Goal: Task Accomplishment & Management: Use online tool/utility

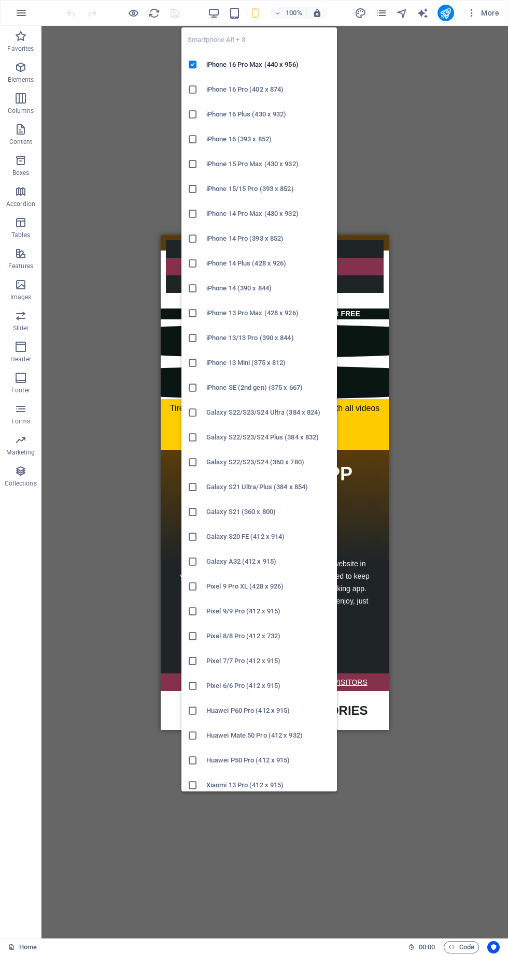
click at [433, 205] on div "Drag here to replace the existing content. Press “Ctrl” if you want to create a…" at bounding box center [274, 482] width 466 height 913
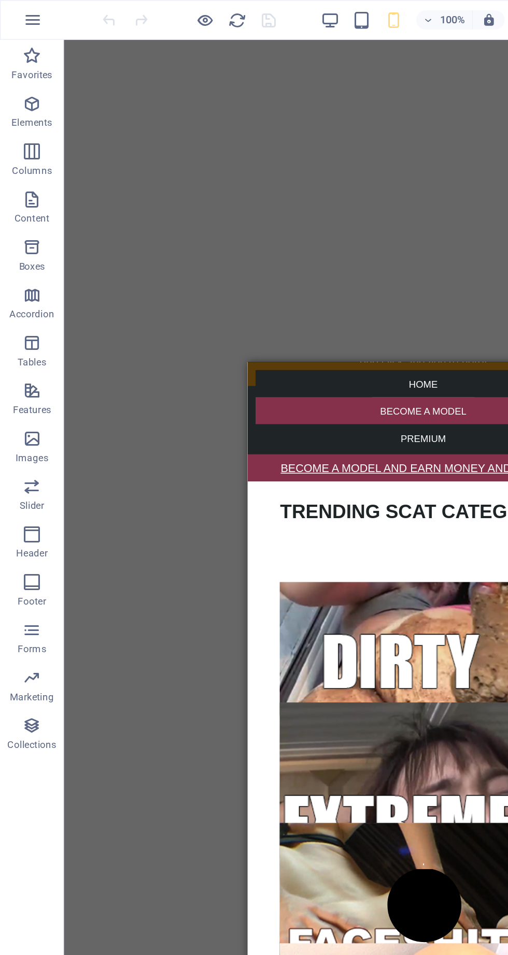
scroll to position [379, 0]
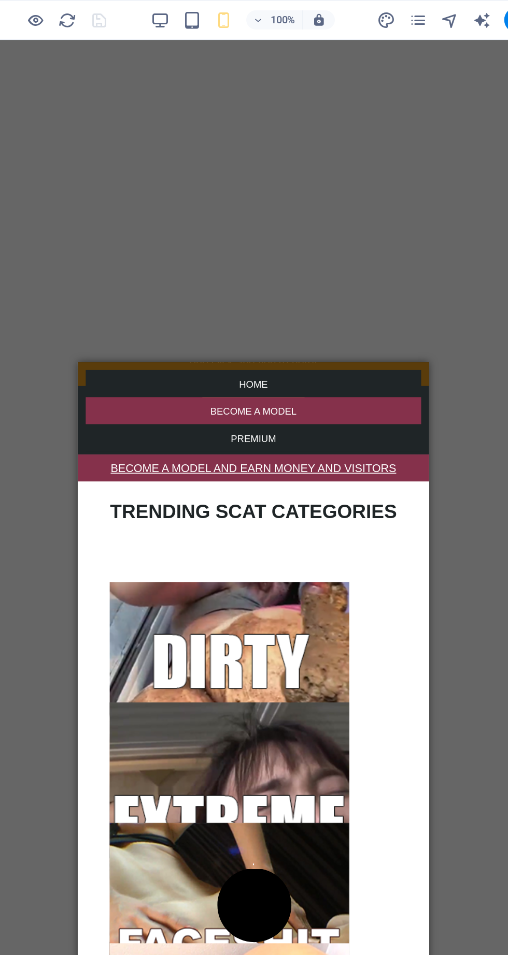
click at [93, 369] on div "HOME" at bounding box center [191, 375] width 212 height 12
click at [80, 371] on div "HOME BECOME A MODEL PREMIUM" at bounding box center [191, 369] width 228 height 16
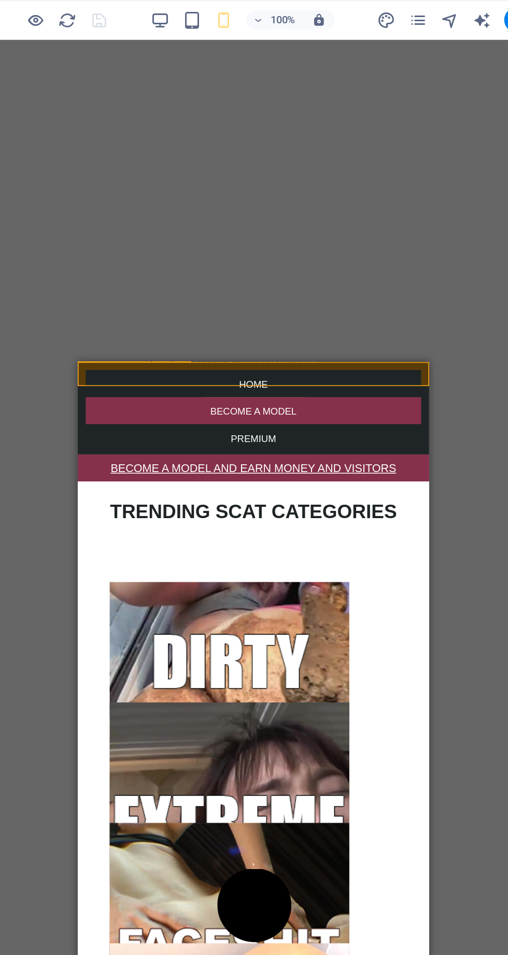
click at [155, 739] on figure at bounding box center [126, 816] width 57 height 155
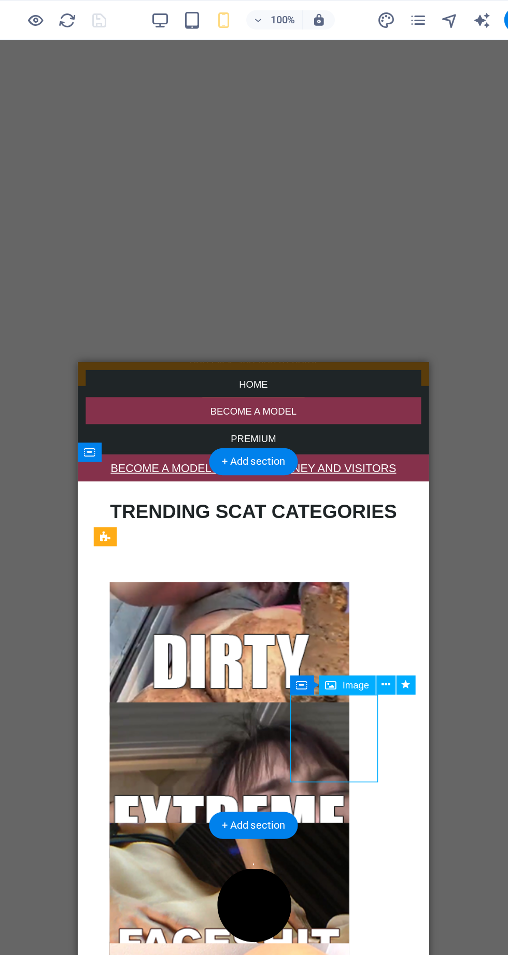
click at [415, 495] on div "Drag here to replace the existing content. Press “Ctrl” if you want to create a…" at bounding box center [274, 482] width 466 height 913
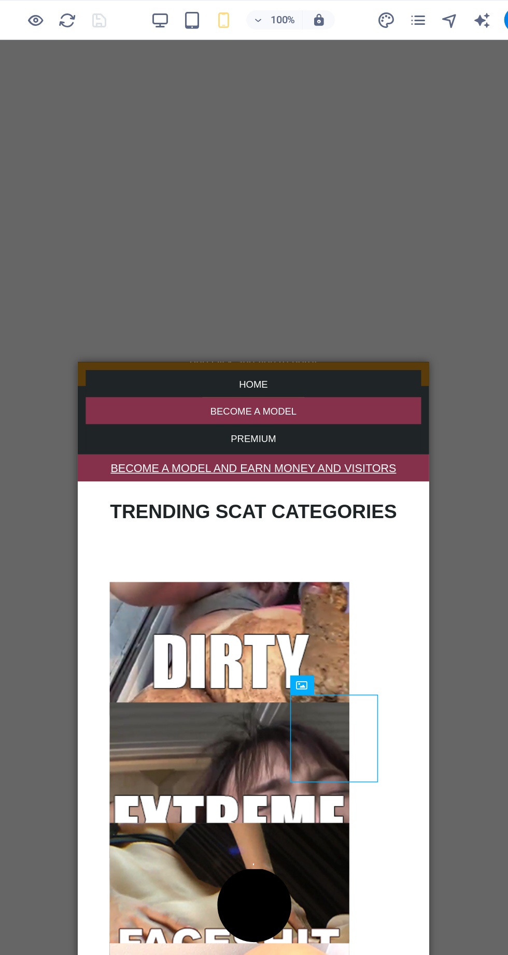
click at [80, 378] on div "SCATVERSE APP (For android) A straightforward app that redirects you to this we…" at bounding box center [191, 310] width 228 height 224
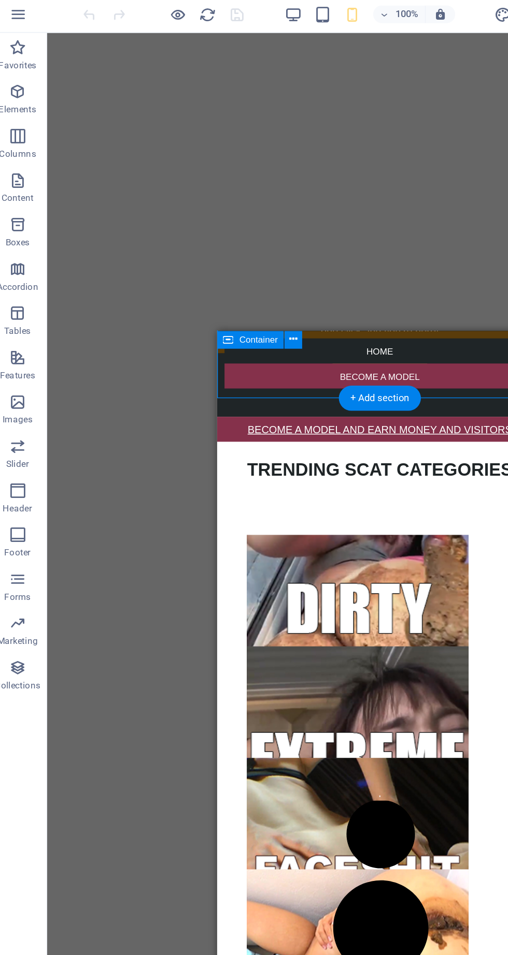
click at [216, 15] on icon "button" at bounding box center [214, 13] width 12 height 12
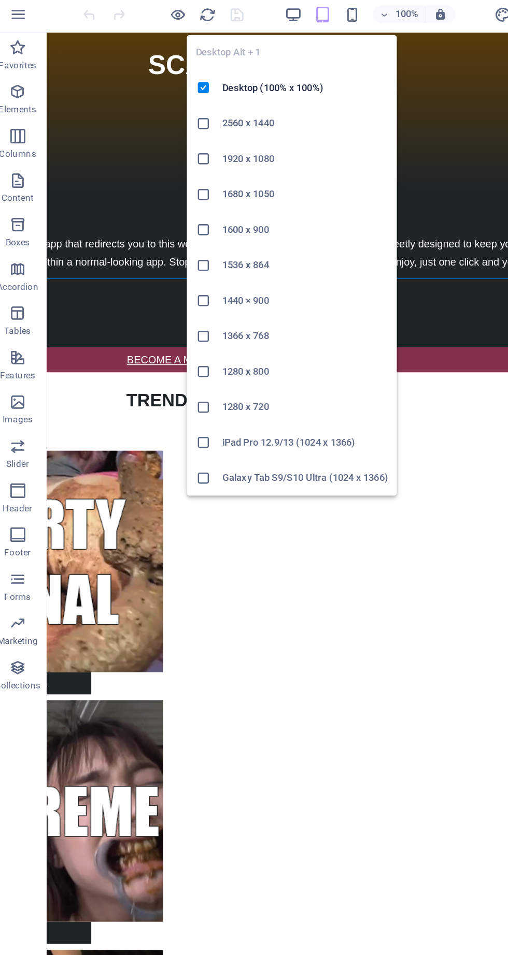
scroll to position [282, 85]
click at [115, 162] on div "A straightforward app that redirects you to this website in your preferred mobi…" at bounding box center [194, 197] width 445 height 70
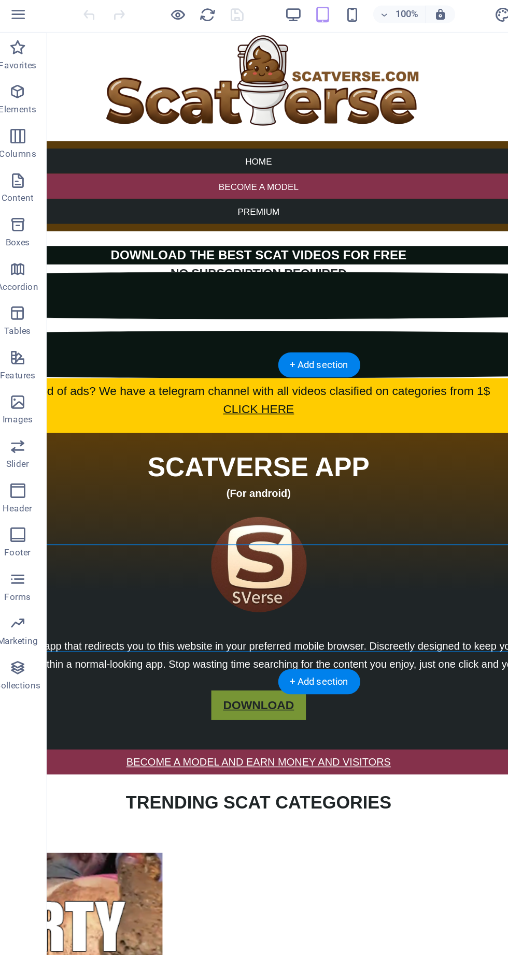
scroll to position [0, 0]
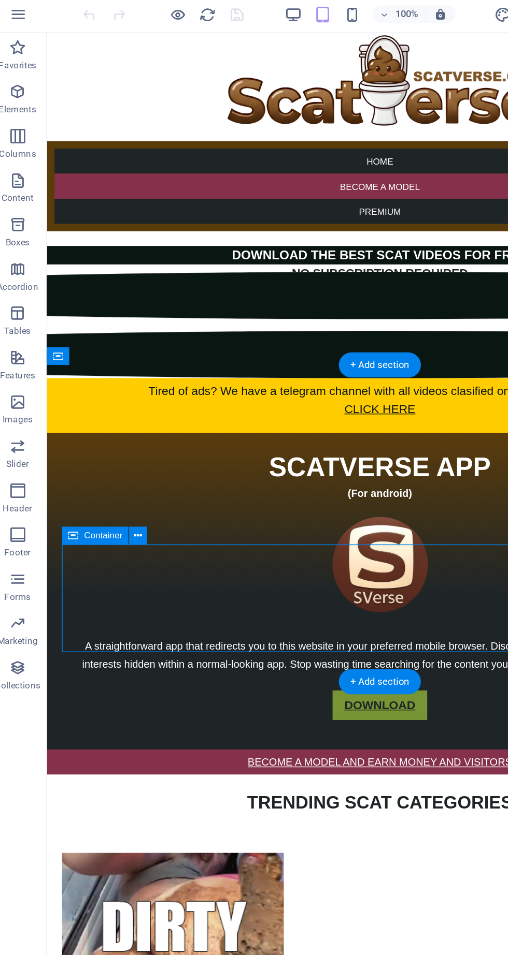
click at [88, 114] on div "HOME" at bounding box center [280, 123] width 456 height 18
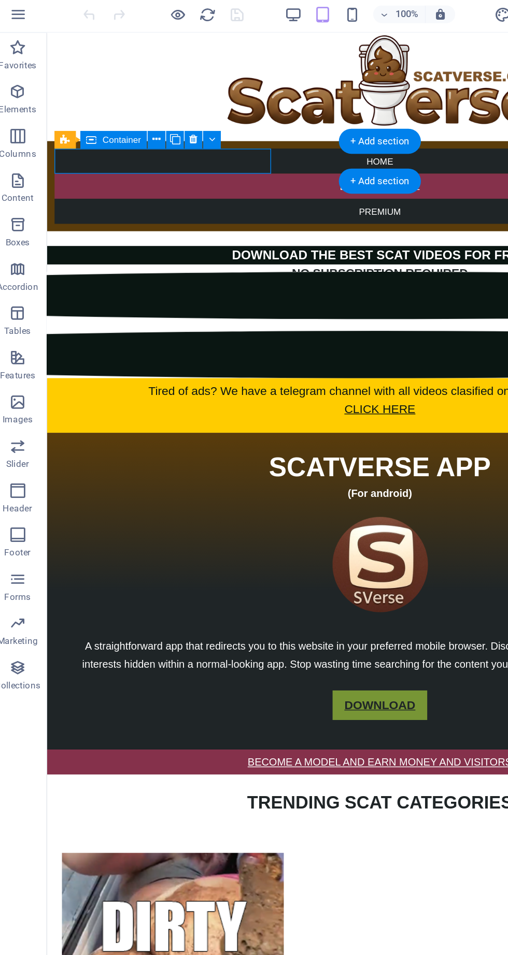
click at [71, 172] on div at bounding box center [280, 177] width 466 height 10
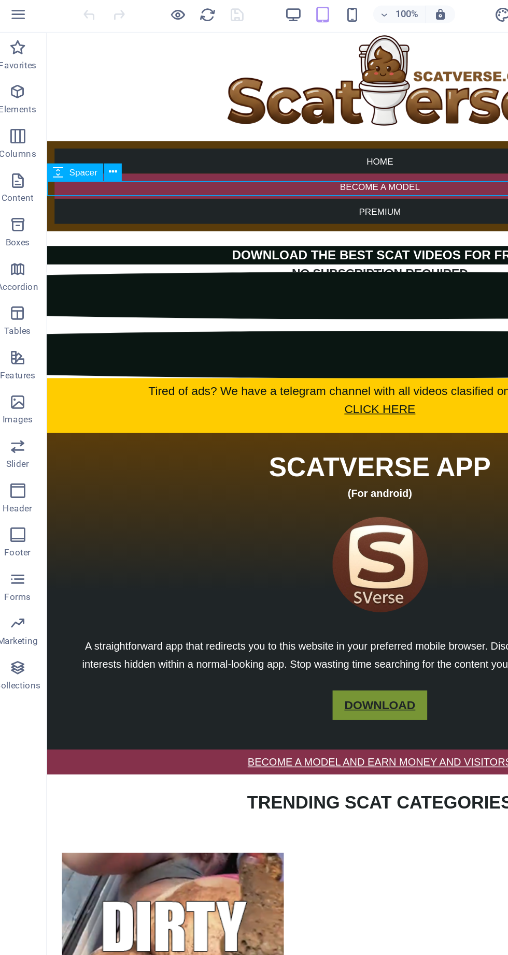
click at [55, 110] on div "HOME BECOME A MODEL PREMIUM" at bounding box center [280, 140] width 466 height 63
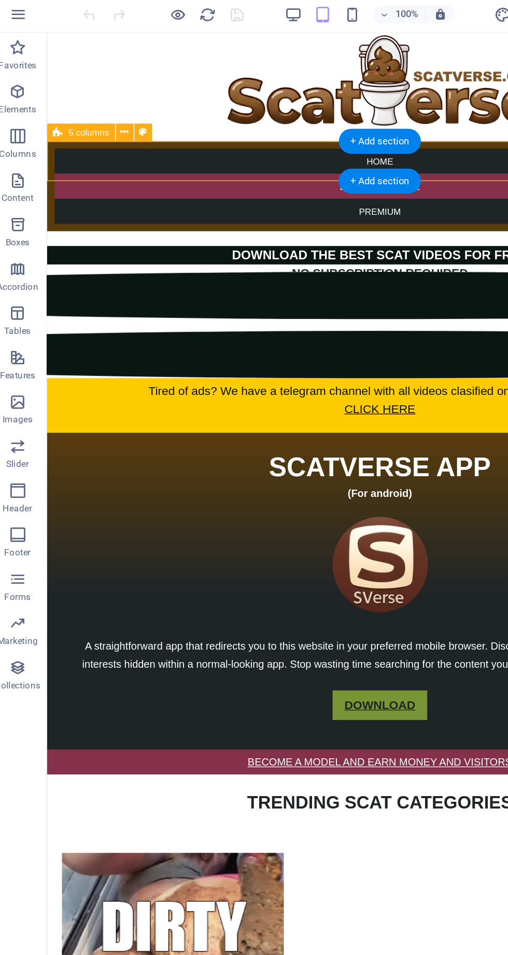
click at [110, 93] on icon at bounding box center [109, 95] width 6 height 11
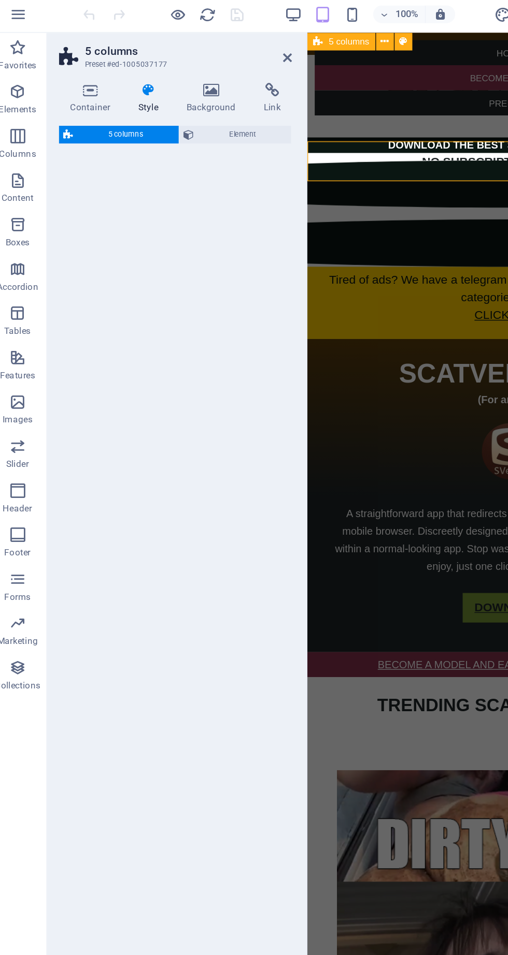
select select "rem"
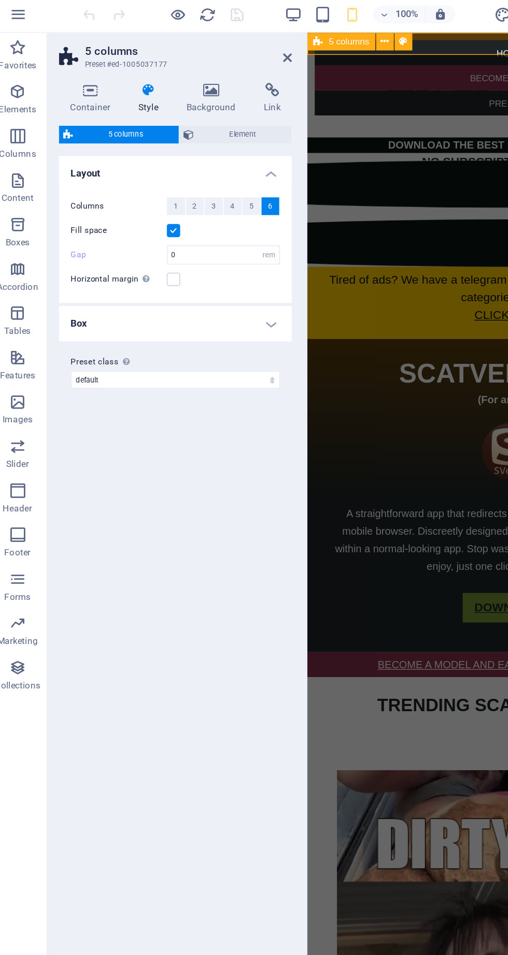
click at [255, 15] on icon "button" at bounding box center [255, 13] width 12 height 12
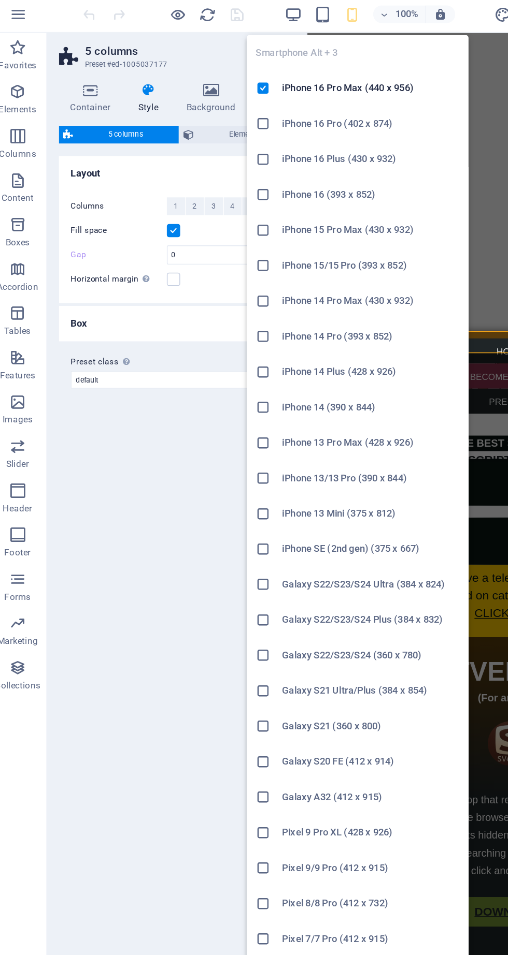
click at [253, 64] on h6 "iPhone 16 Pro Max (440 x 956)" at bounding box center [268, 65] width 124 height 12
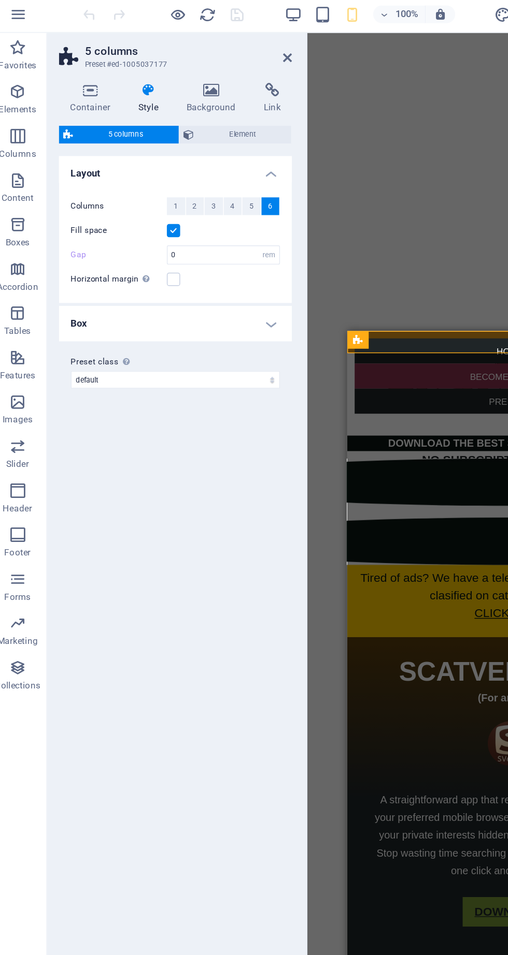
click at [158, 147] on span "3" at bounding box center [157, 147] width 3 height 12
click at [131, 166] on label at bounding box center [129, 164] width 9 height 9
click at [0, 0] on input "Fill space" at bounding box center [0, 0] width 0 height 0
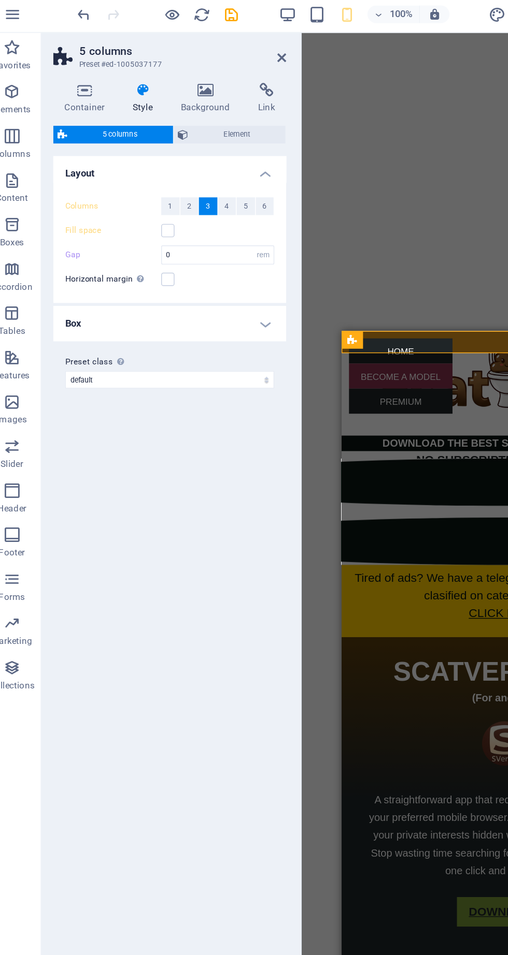
click at [75, 66] on icon at bounding box center [72, 66] width 44 height 10
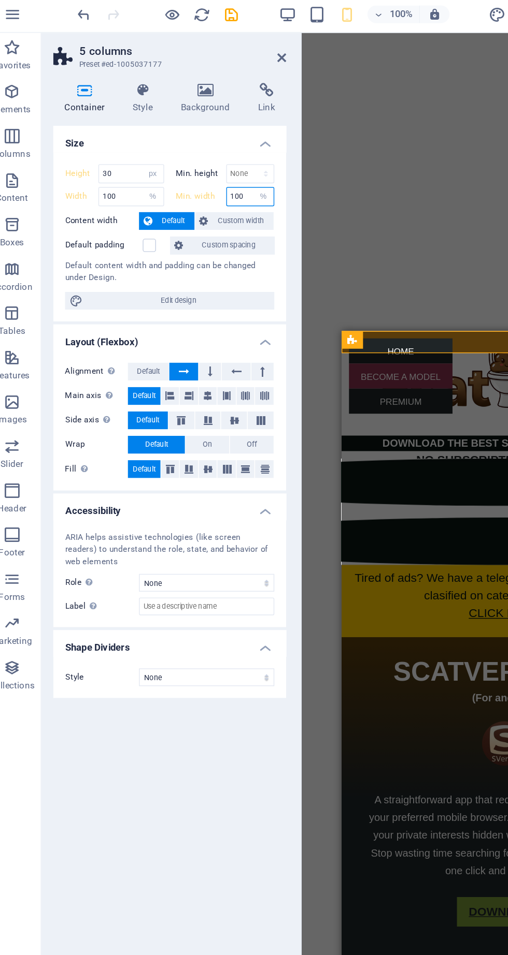
click at [186, 141] on input "100" at bounding box center [187, 141] width 33 height 12
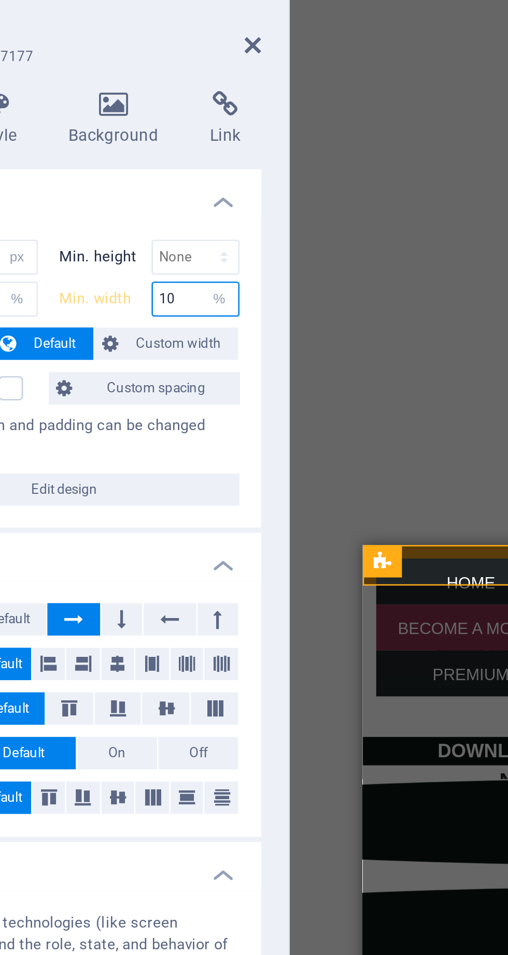
type input "1"
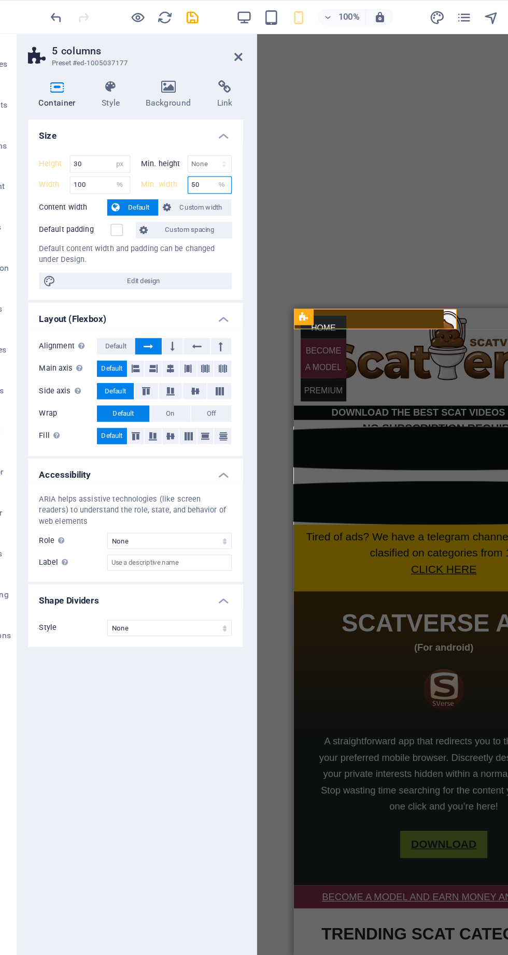
type input "50"
click at [105, 139] on input "100" at bounding box center [104, 141] width 45 height 12
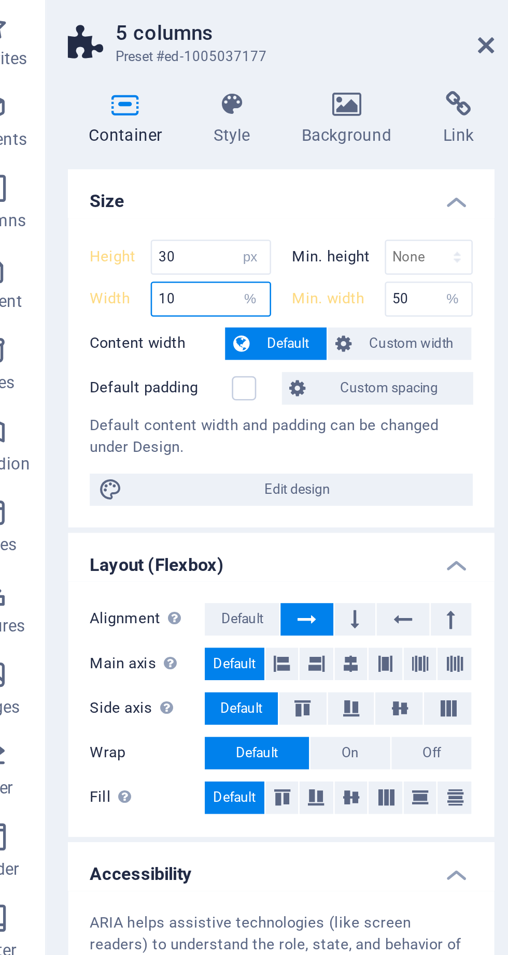
type input "10"
click at [180, 142] on input "50" at bounding box center [187, 141] width 33 height 12
type input "5"
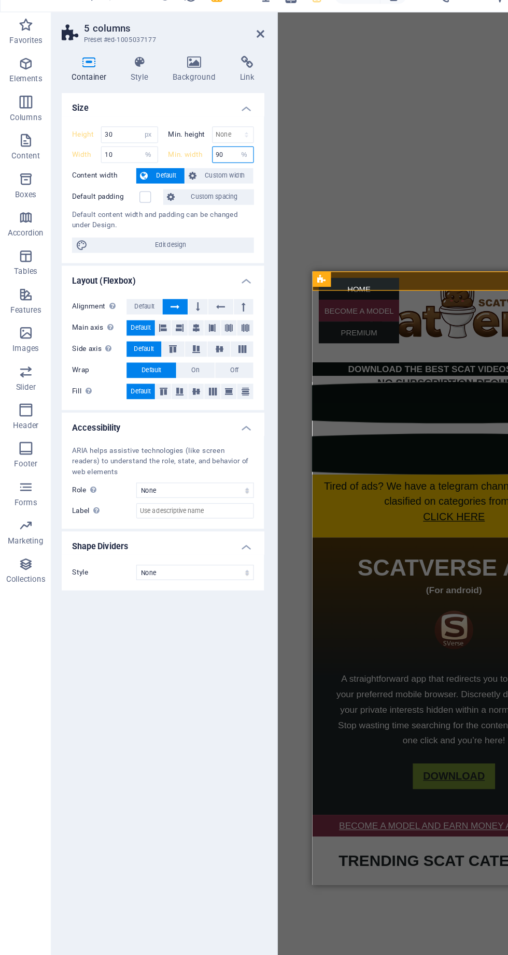
type input "90"
click at [103, 140] on input "10" at bounding box center [104, 141] width 45 height 12
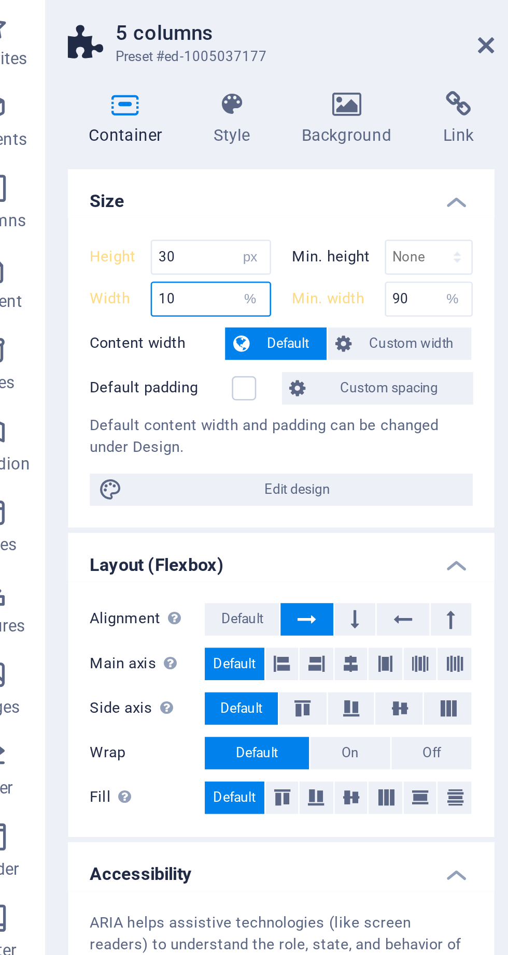
type input "1"
click at [182, 139] on input "90" at bounding box center [187, 141] width 33 height 12
click at [117, 141] on select "Default px rem % em vh vw" at bounding box center [119, 141] width 15 height 12
select select "px"
click at [112, 135] on select "Default px rem % em vh vw" at bounding box center [119, 141] width 15 height 12
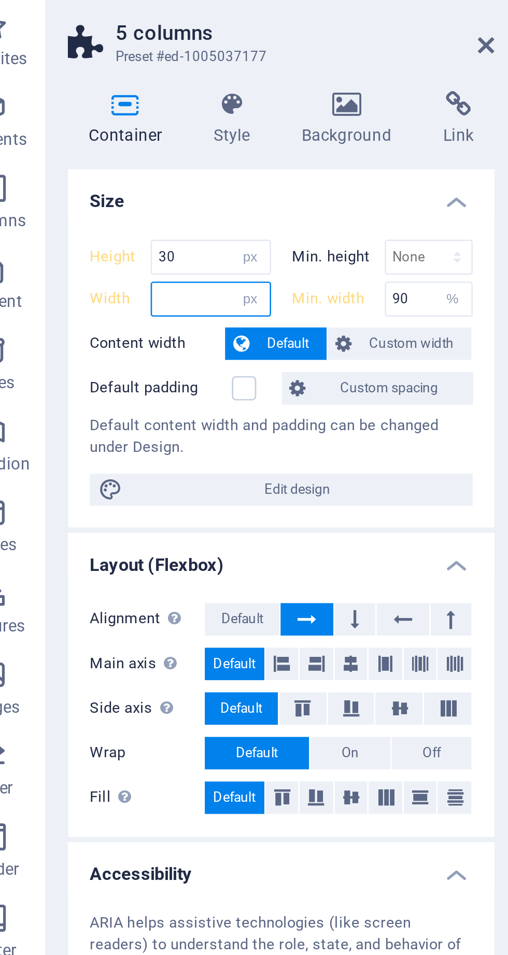
type input "396"
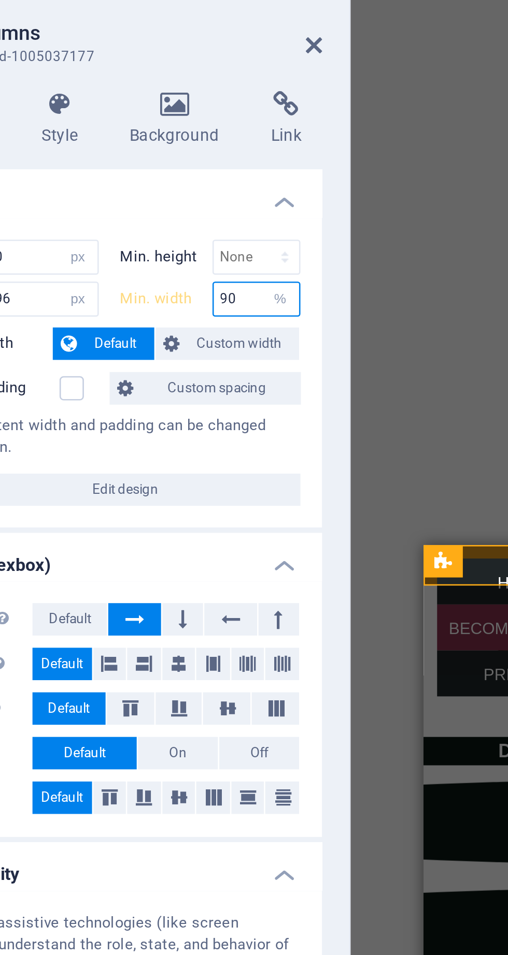
click at [199, 141] on select "None px rem % vh vw" at bounding box center [197, 141] width 15 height 12
click at [190, 135] on select "None px rem % vh vw" at bounding box center [197, 141] width 15 height 12
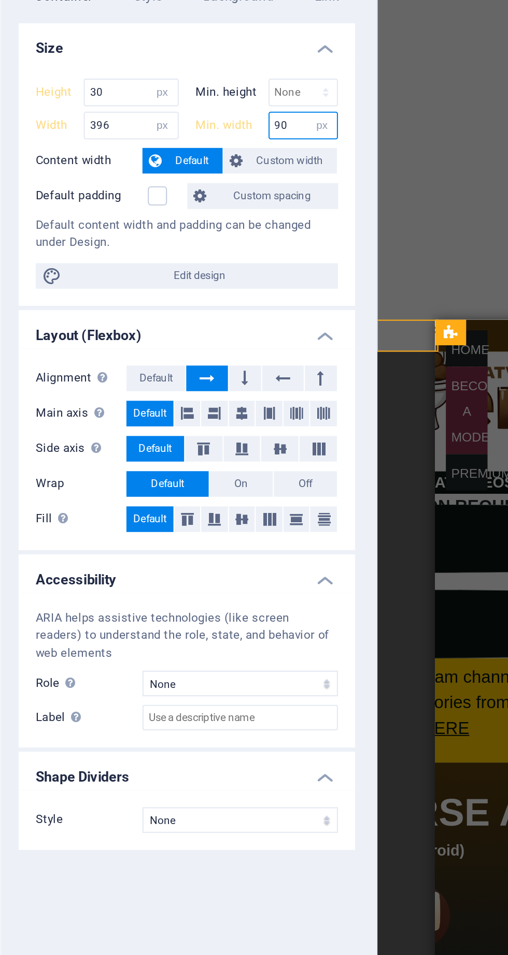
click at [196, 140] on select "None px rem % vh vw" at bounding box center [197, 141] width 15 height 12
select select "%"
click at [190, 135] on select "None px rem % vh vw" at bounding box center [197, 141] width 15 height 12
type input "100"
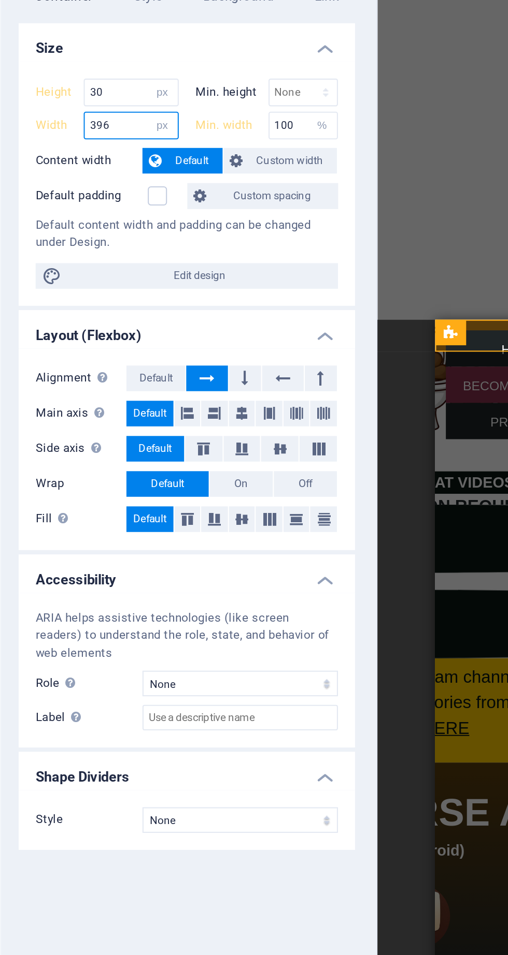
click at [103, 145] on input "396" at bounding box center [104, 141] width 45 height 12
click at [126, 142] on select "Default px rem % em vh vw" at bounding box center [119, 141] width 15 height 12
select select "%"
click at [112, 135] on select "Default px rem % em vh vw" at bounding box center [119, 141] width 15 height 12
type input "100"
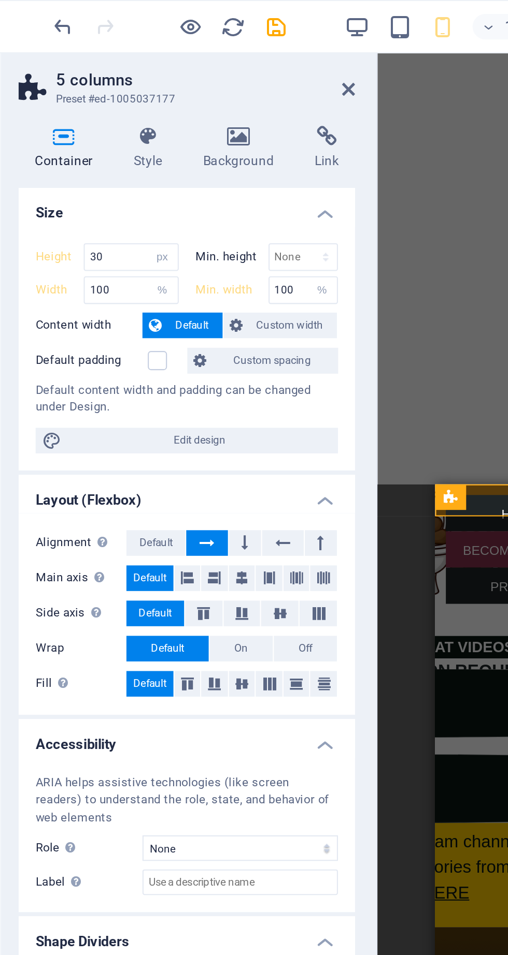
click at [117, 65] on icon at bounding box center [113, 66] width 30 height 10
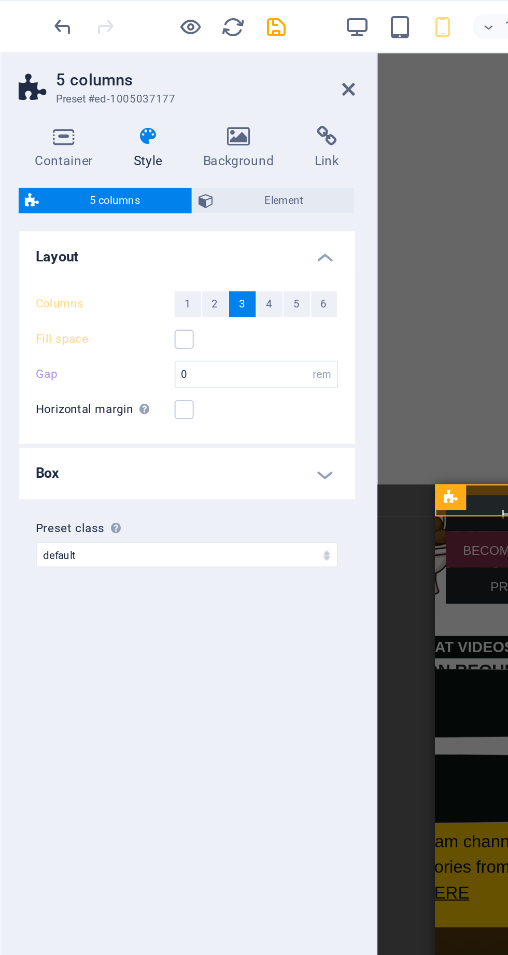
click at [72, 70] on icon at bounding box center [72, 66] width 44 height 10
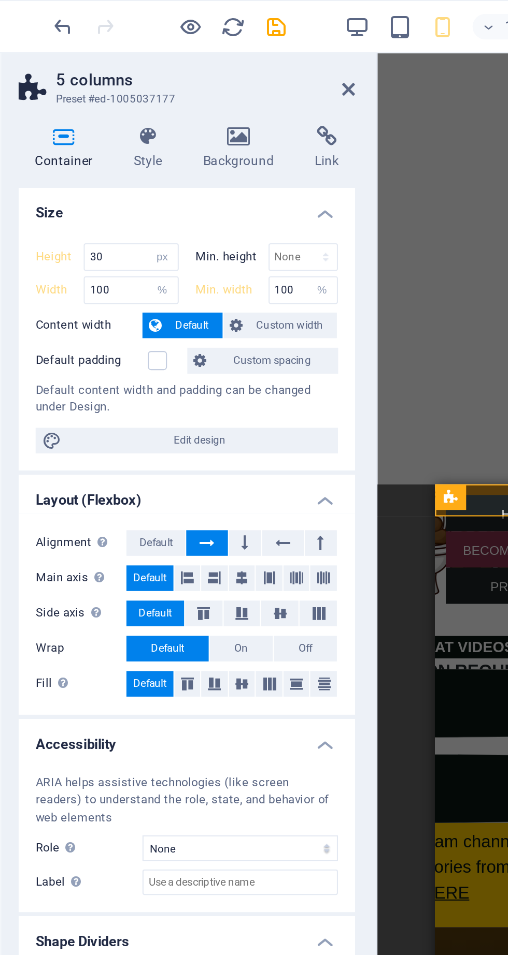
click at [114, 73] on h4 "Style" at bounding box center [115, 72] width 34 height 22
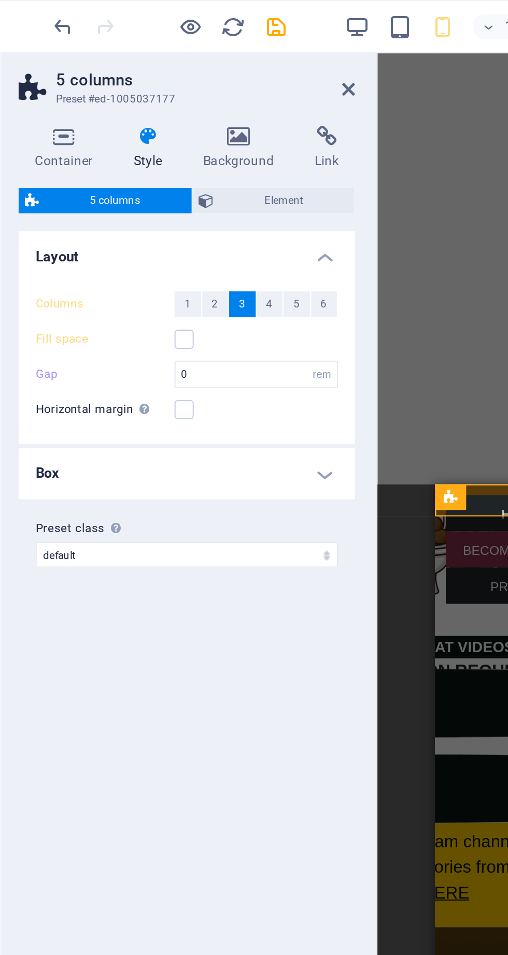
click at [184, 102] on span "Element" at bounding box center [179, 97] width 62 height 12
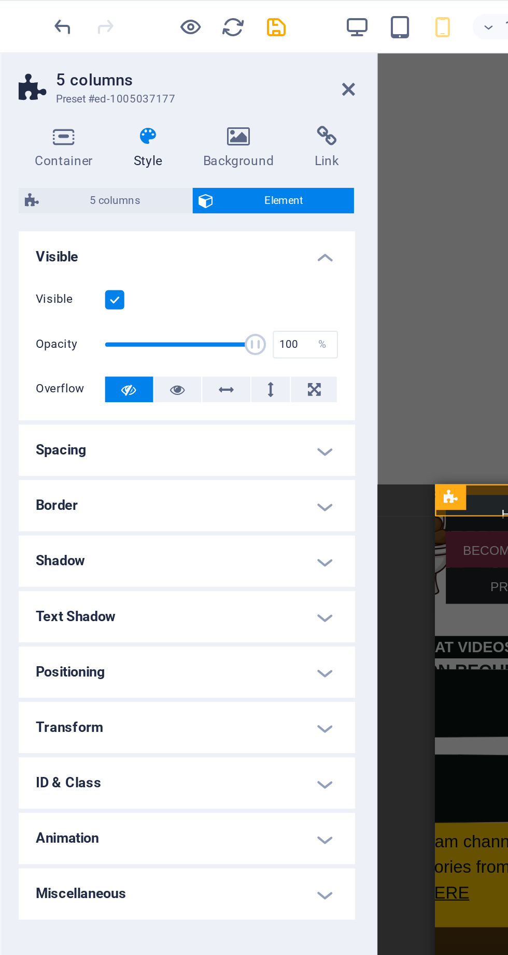
click at [170, 328] on h4 "Positioning" at bounding box center [131, 326] width 163 height 25
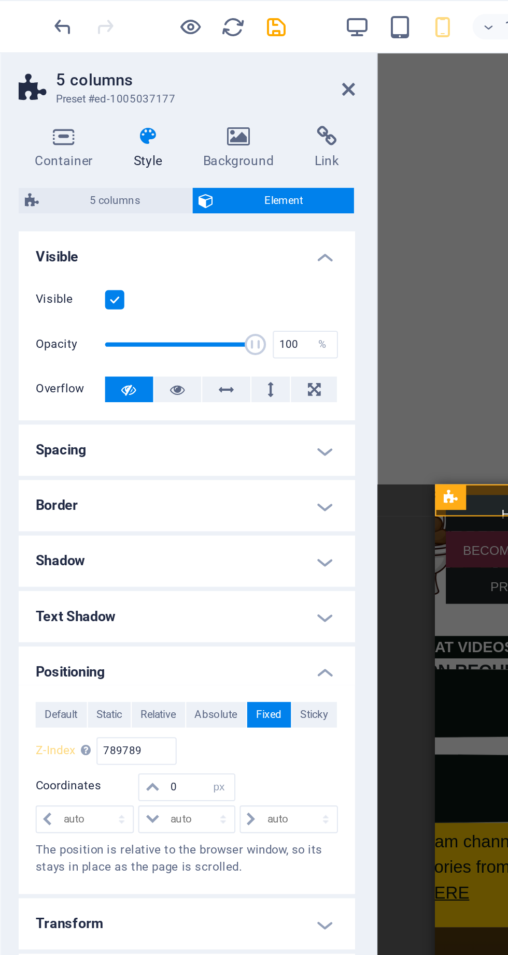
click at [77, 349] on span "Default" at bounding box center [70, 347] width 16 height 12
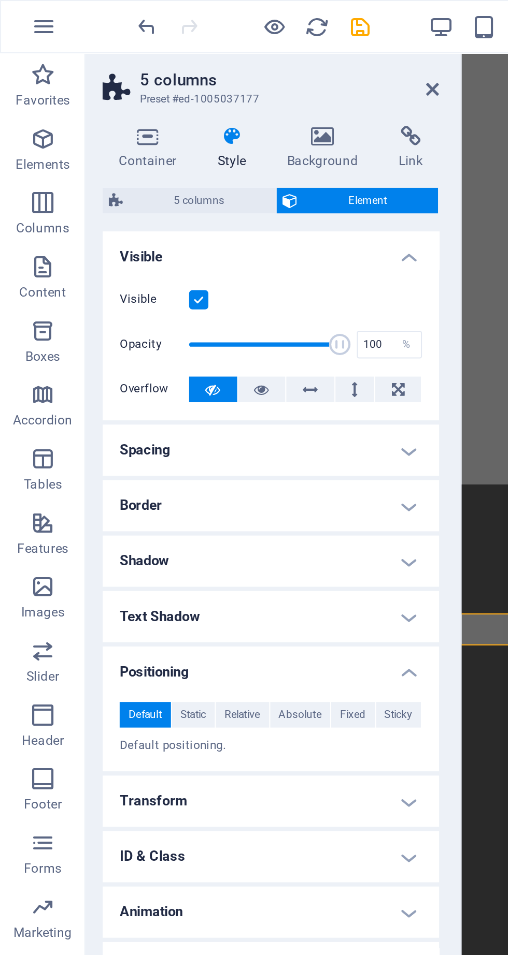
click at [222, 46] on div at bounding box center [222, 482] width 2 height 913
click at [210, 41] on icon at bounding box center [210, 43] width 6 height 8
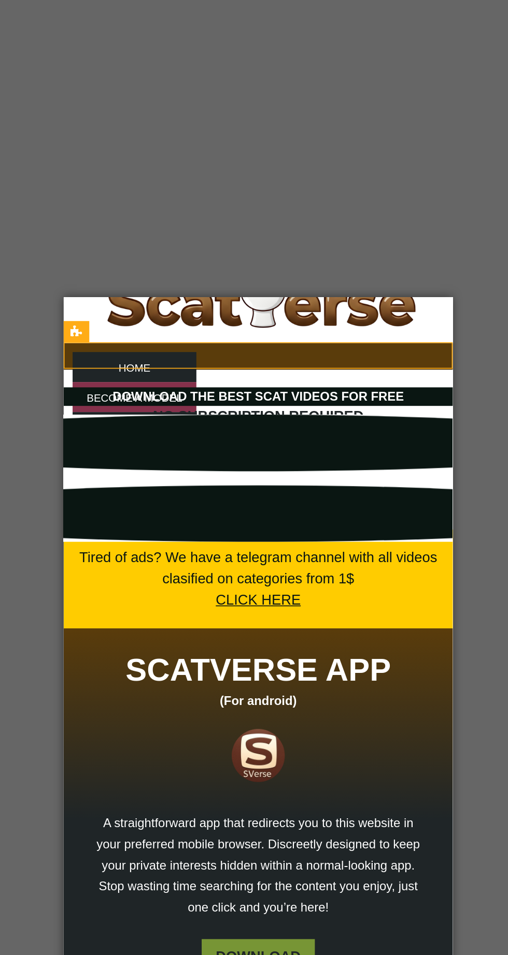
scroll to position [36, 0]
click at [168, 255] on icon at bounding box center [168, 255] width 7 height 12
click at [216, 257] on icon at bounding box center [215, 255] width 6 height 11
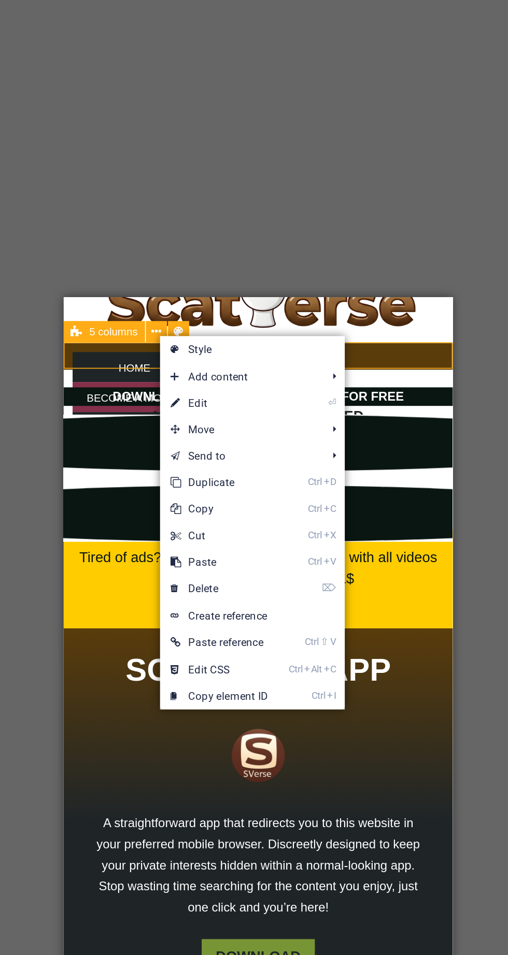
click at [265, 410] on link "⌦ Delete" at bounding box center [251, 406] width 69 height 16
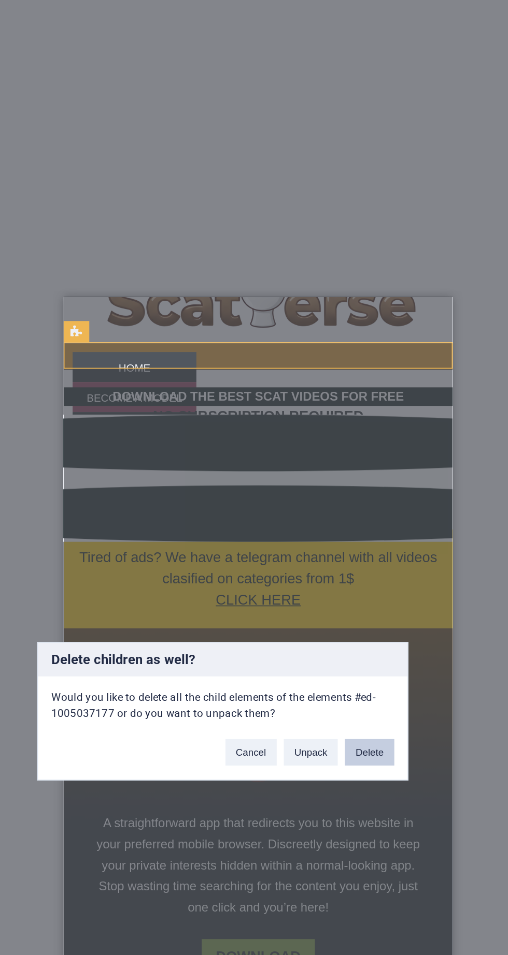
click at [345, 500] on button "Delete" at bounding box center [339, 502] width 29 height 16
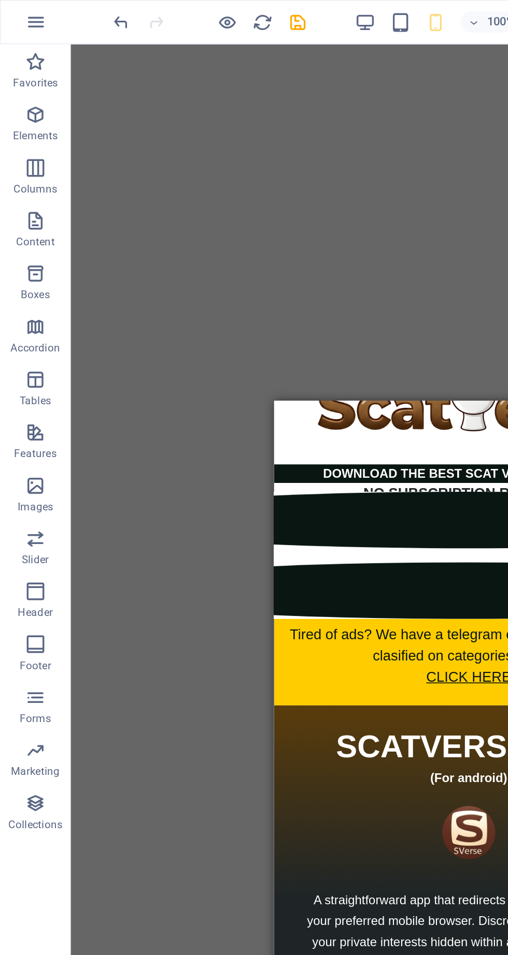
click at [72, 16] on icon "undo" at bounding box center [71, 13] width 12 height 12
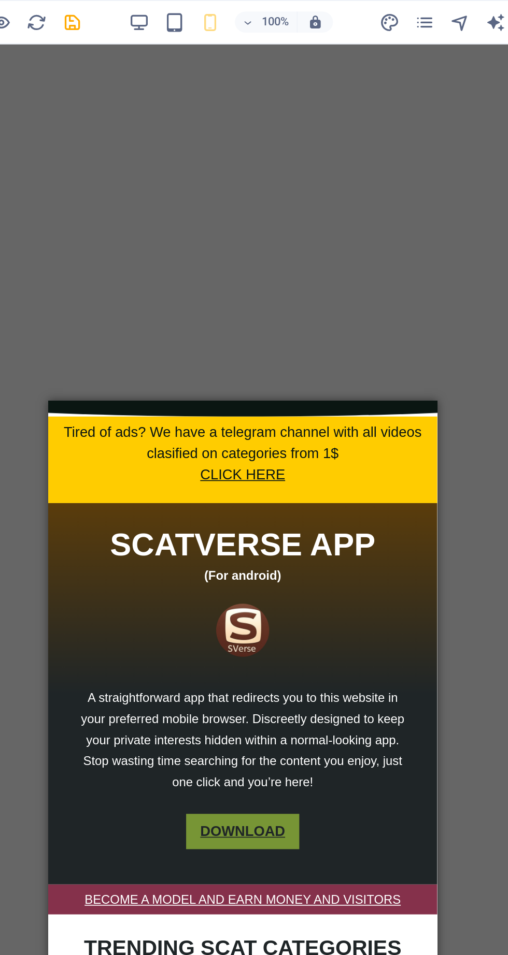
scroll to position [0, 0]
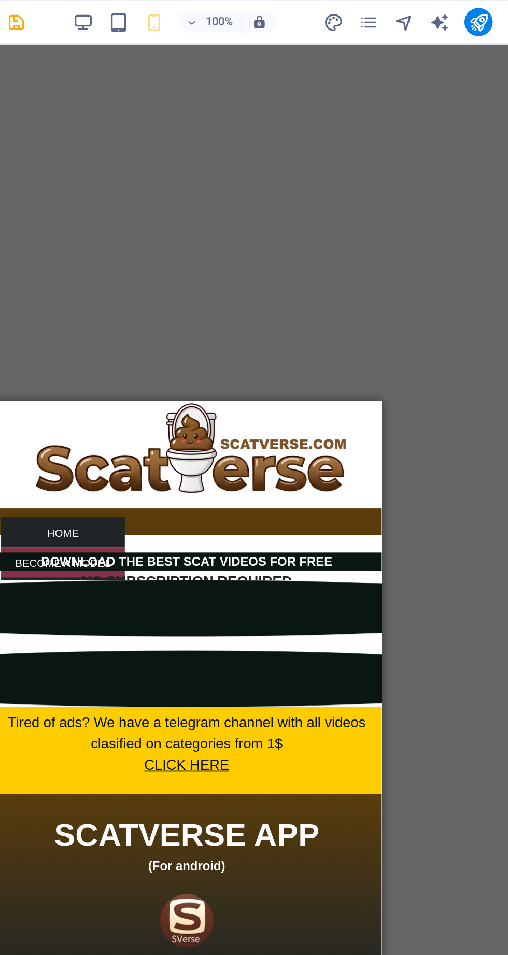
click at [383, 13] on icon "pages" at bounding box center [381, 13] width 12 height 12
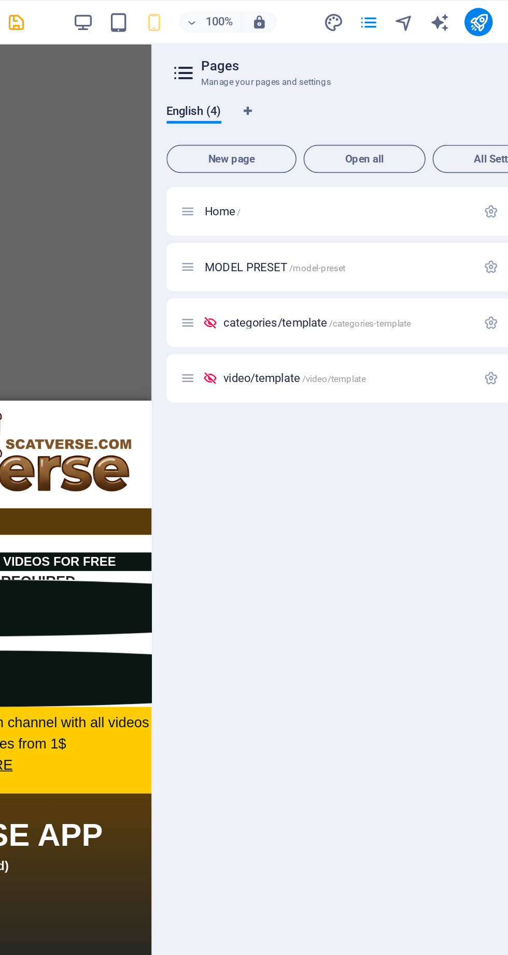
click at [326, 160] on span "MODEL PRESET /model-preset" at bounding box center [326, 157] width 82 height 8
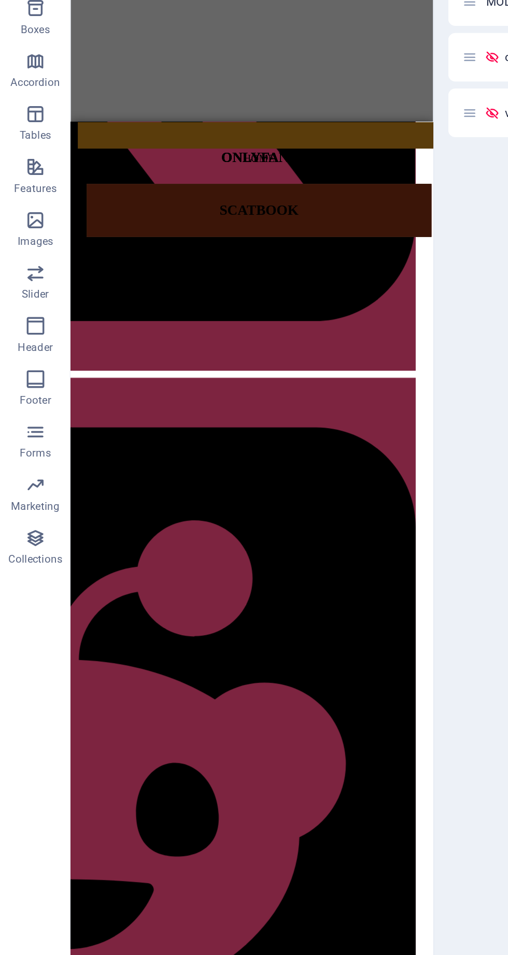
scroll to position [321, 108]
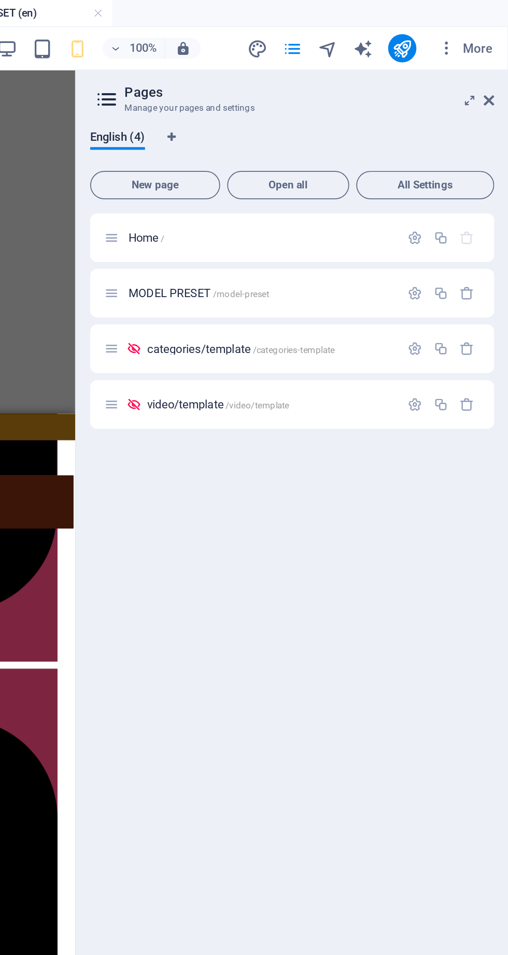
click at [496, 59] on icon at bounding box center [496, 59] width 6 height 8
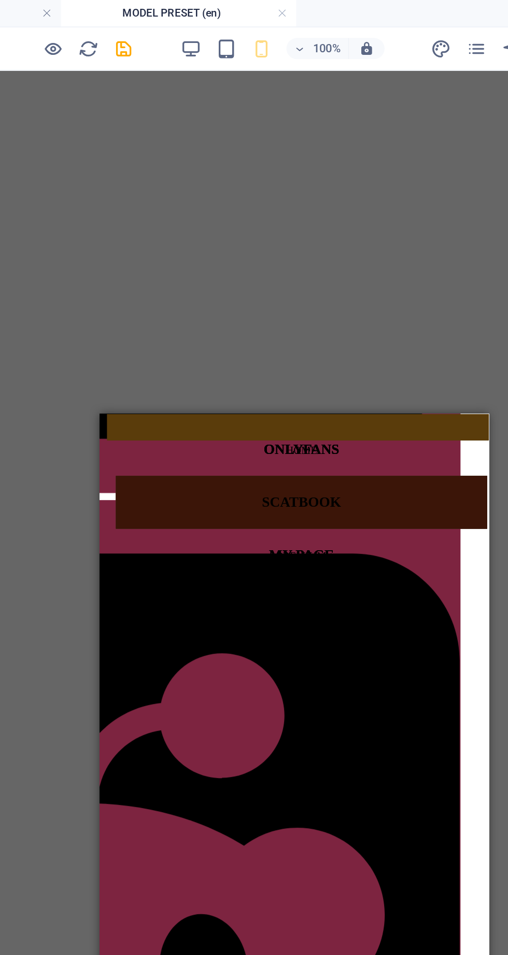
scroll to position [431, 14]
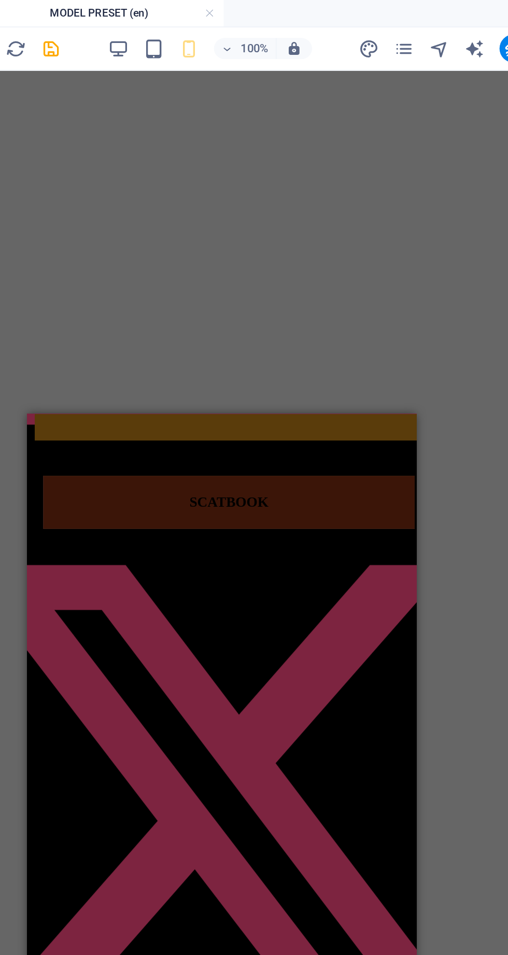
click at [218, 28] on icon "button" at bounding box center [214, 29] width 12 height 12
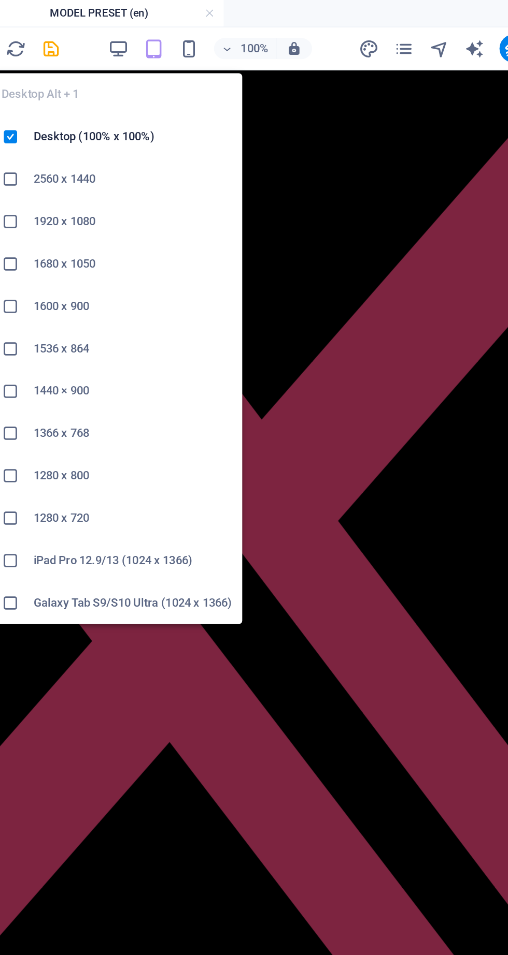
click at [213, 28] on icon "button" at bounding box center [214, 29] width 12 height 12
click at [214, 33] on icon "button" at bounding box center [214, 29] width 12 height 12
click at [215, 27] on icon "button" at bounding box center [214, 29] width 12 height 12
click at [117, 88] on figure at bounding box center [58, 114] width 458 height 78
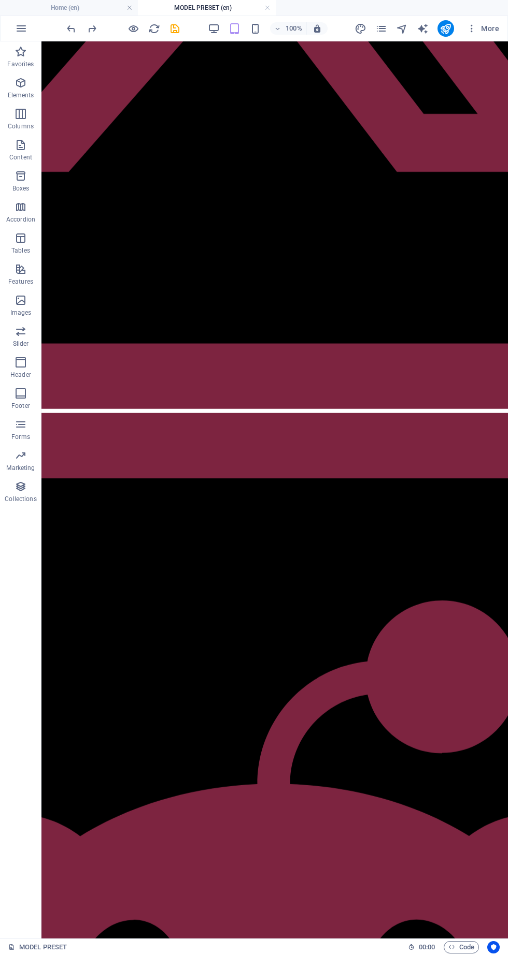
scroll to position [852, 0]
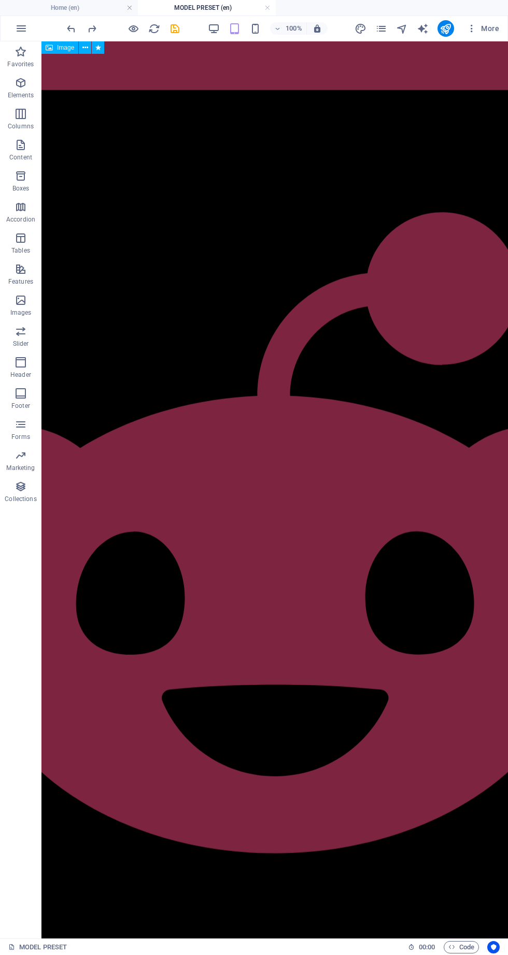
click at [468, 946] on span "Code" at bounding box center [461, 948] width 26 height 12
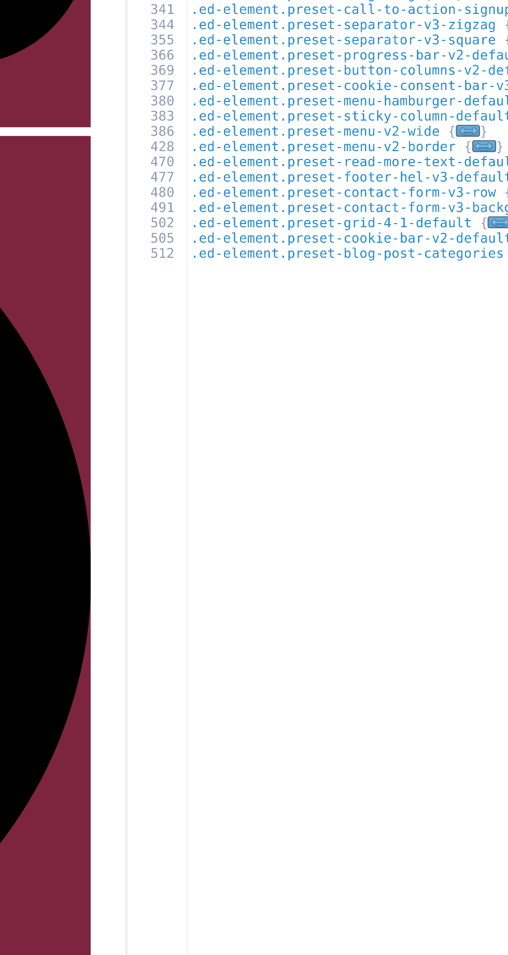
scroll to position [0, 0]
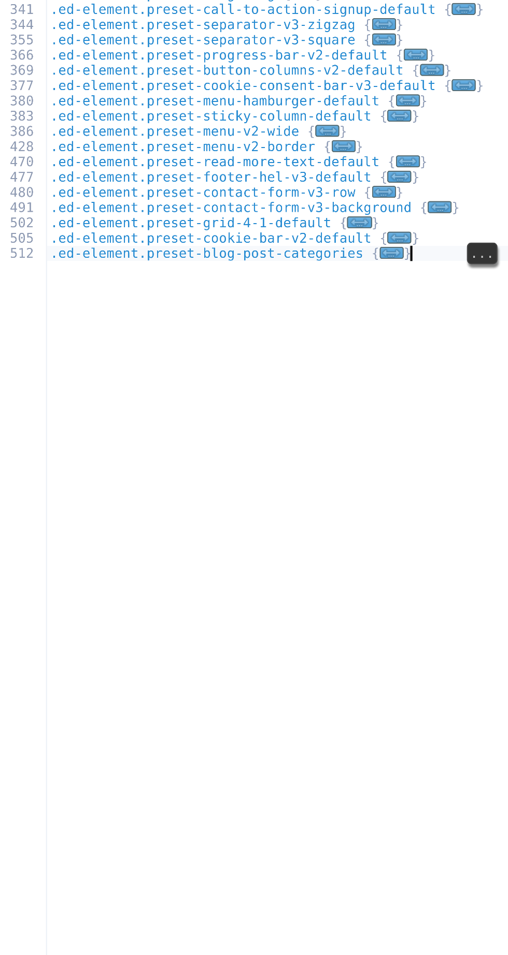
type textarea "}"
click at [473, 513] on div ".ed-element.preset-slider-background-v2-default { ... } .ed-element.preset-call…" at bounding box center [413, 541] width 251 height 823
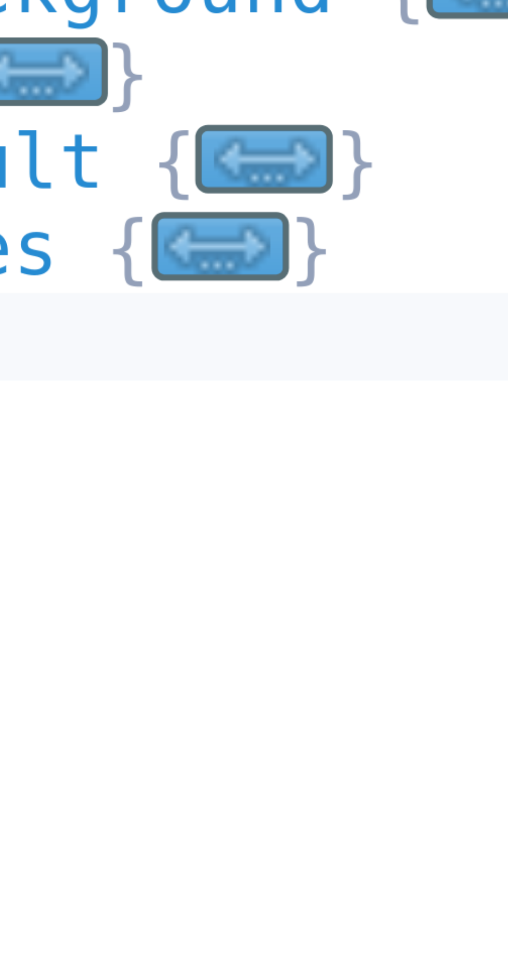
scroll to position [0, 1]
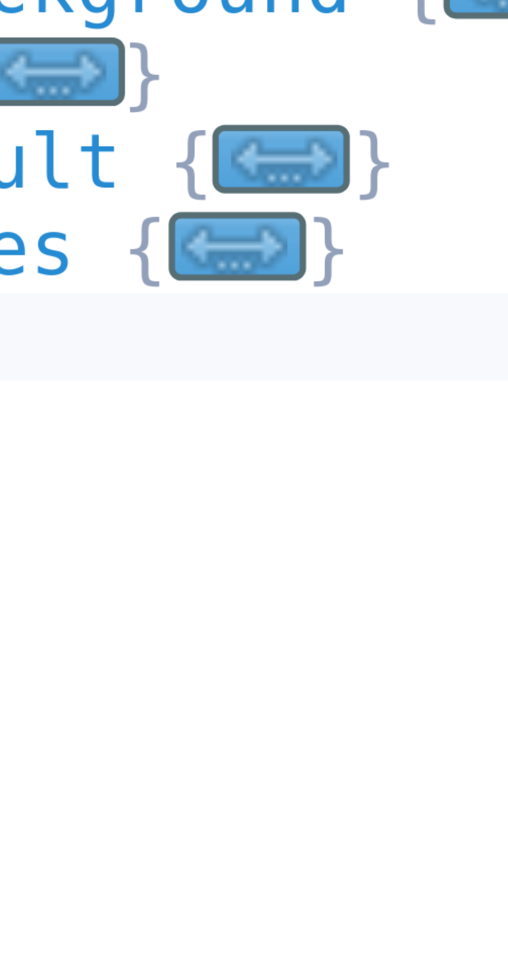
type textarea "}"
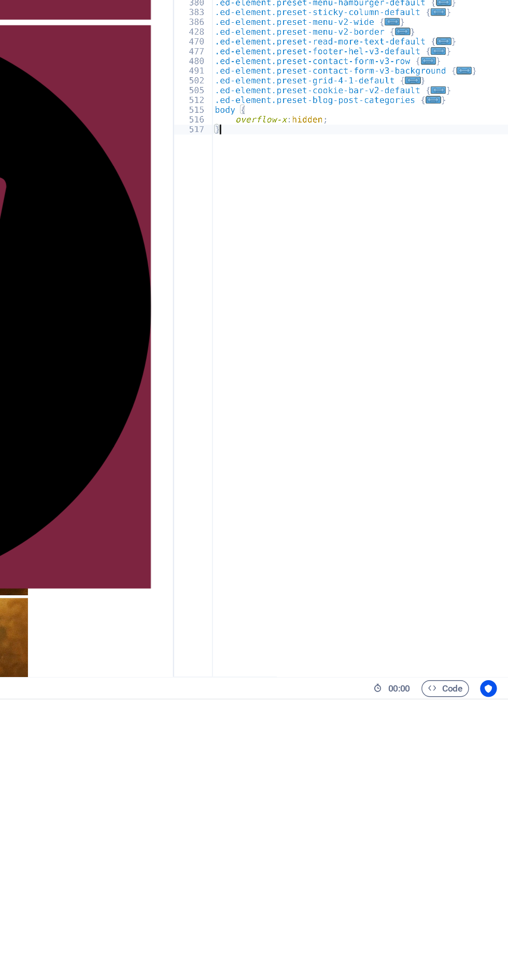
scroll to position [0, 0]
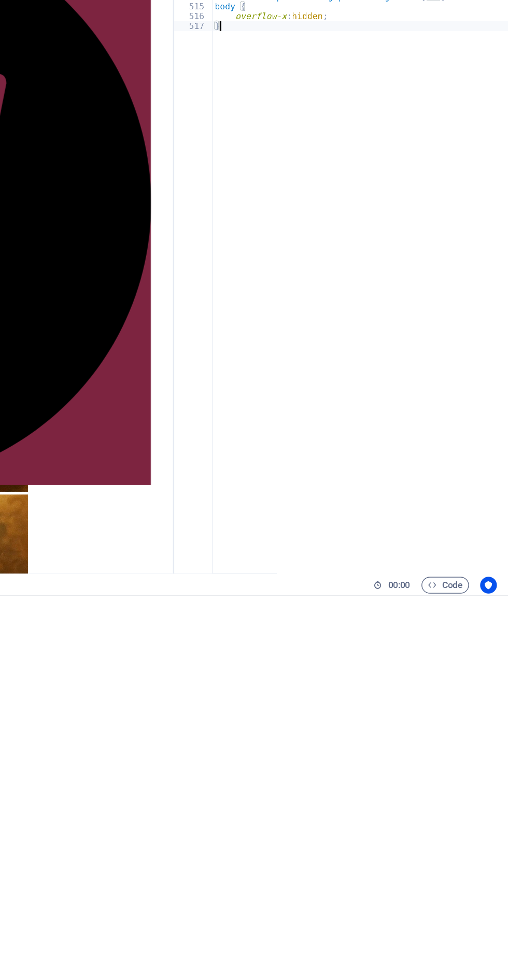
click at [463, 950] on span "Code" at bounding box center [461, 948] width 26 height 12
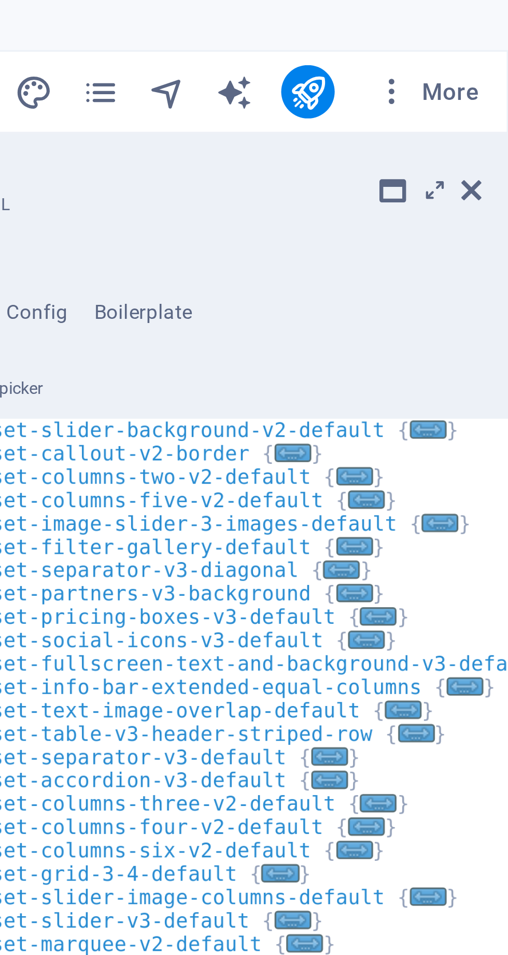
click at [498, 60] on icon at bounding box center [496, 59] width 6 height 8
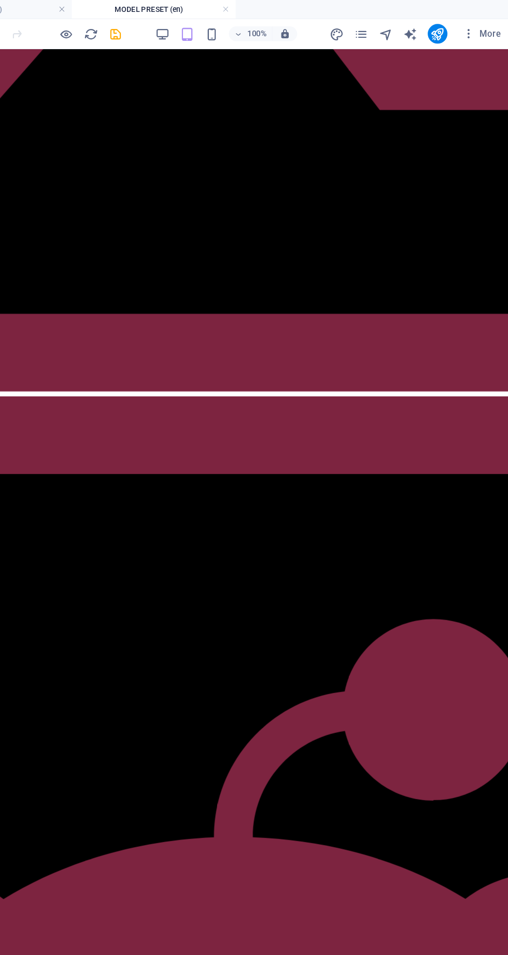
click at [180, 26] on icon "save" at bounding box center [175, 29] width 12 height 12
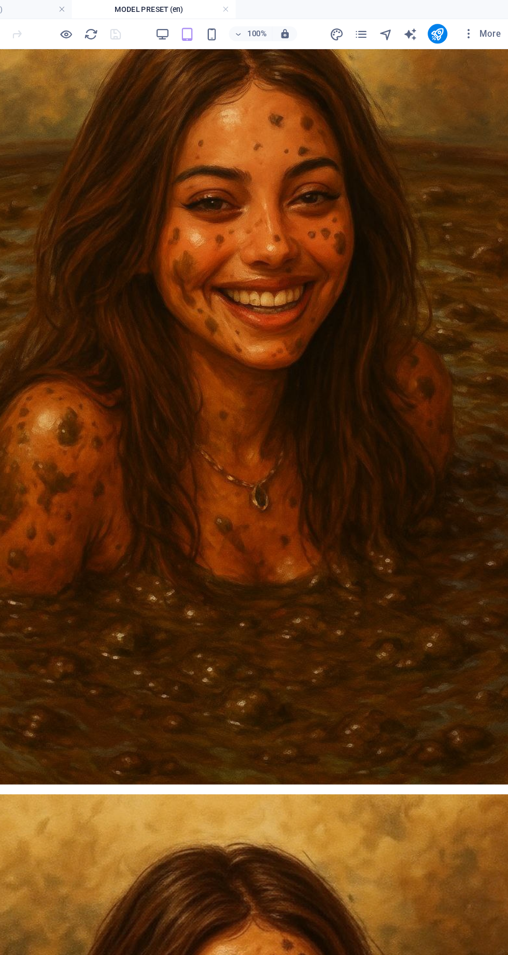
click at [130, 28] on icon "button" at bounding box center [133, 29] width 12 height 12
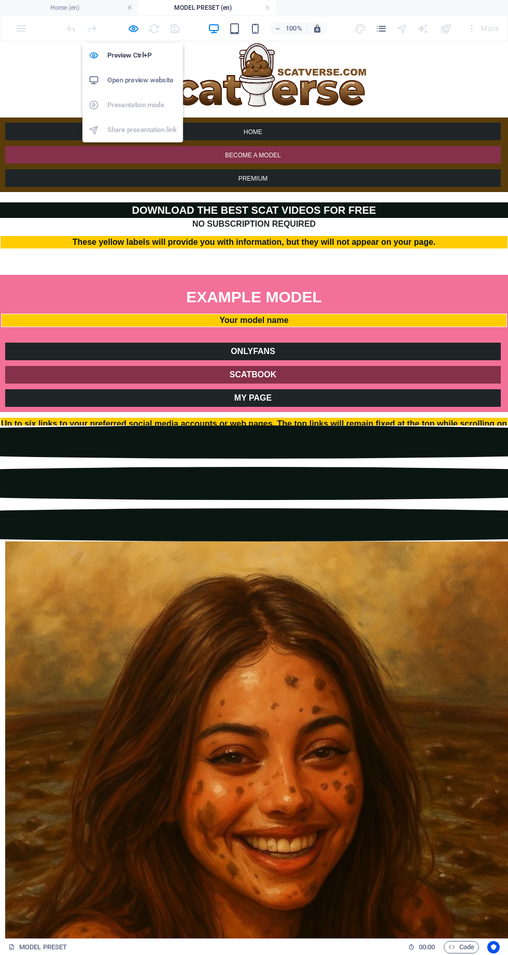
click at [255, 29] on icon "button" at bounding box center [255, 29] width 12 height 12
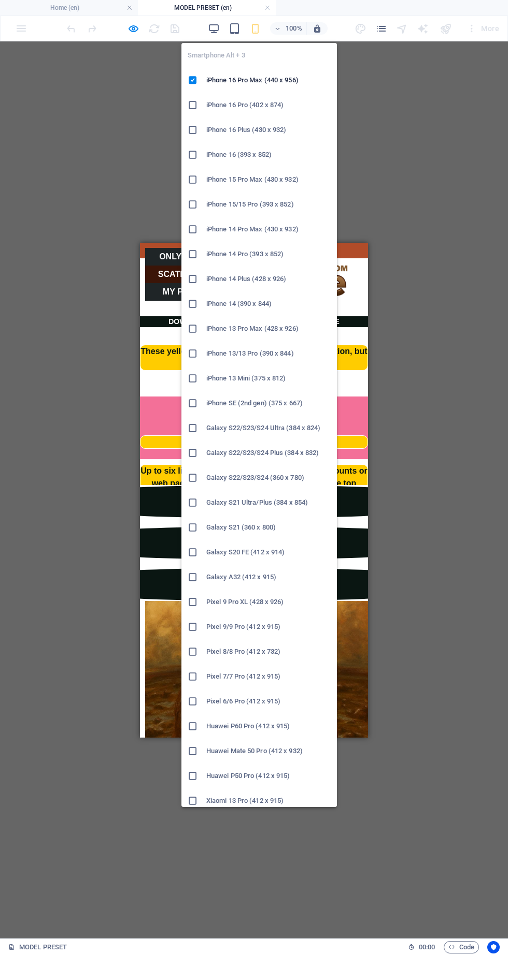
click at [416, 414] on div "Drag here to replace the existing content. Press “Ctrl” if you want to create a…" at bounding box center [254, 489] width 508 height 897
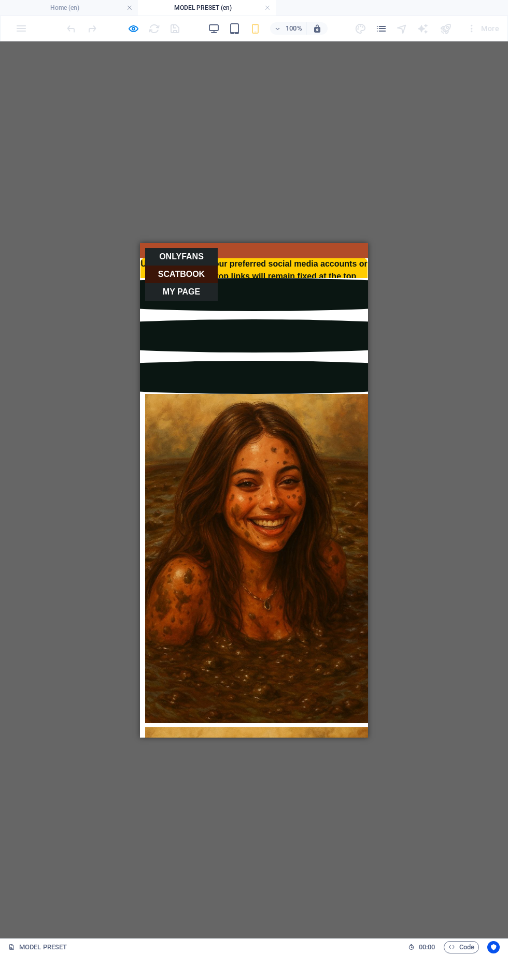
scroll to position [206, 0]
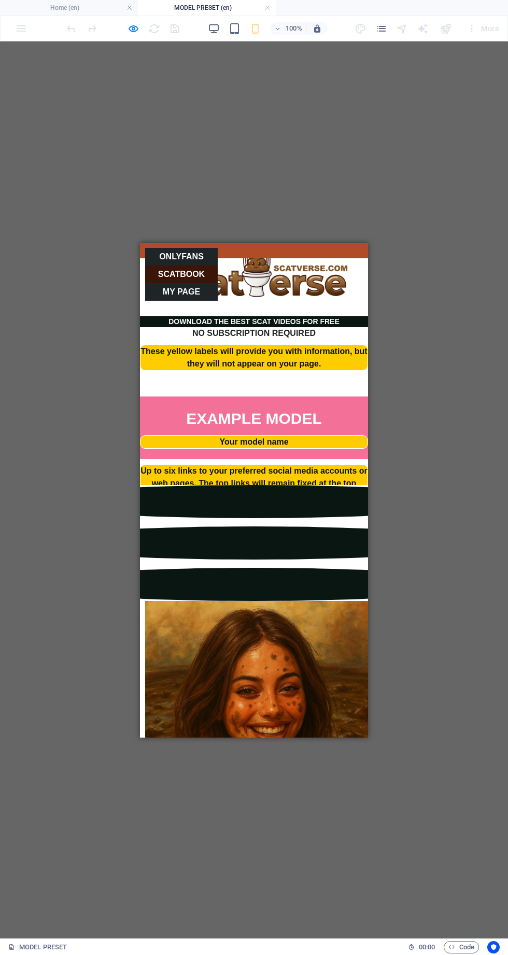
click at [214, 28] on icon "button" at bounding box center [214, 29] width 12 height 12
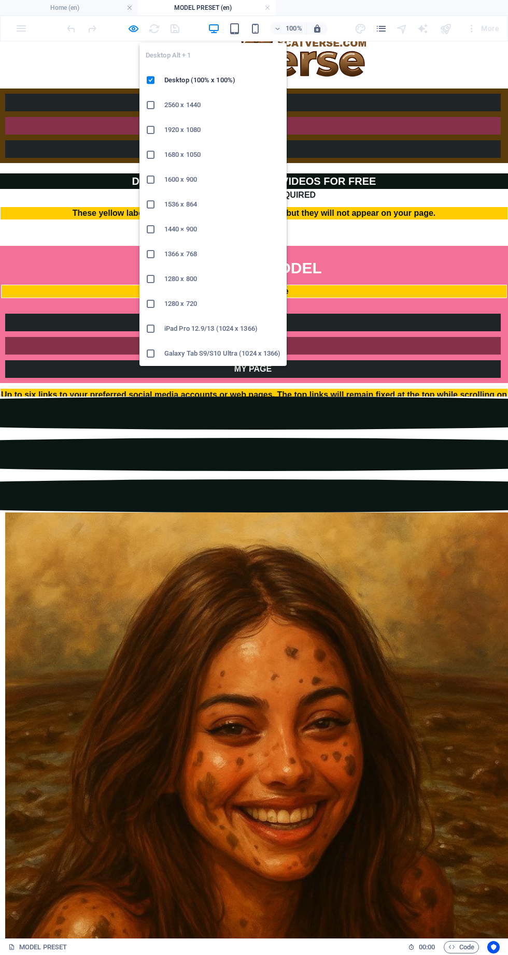
click at [383, 54] on link at bounding box center [253, 50] width 259 height 9
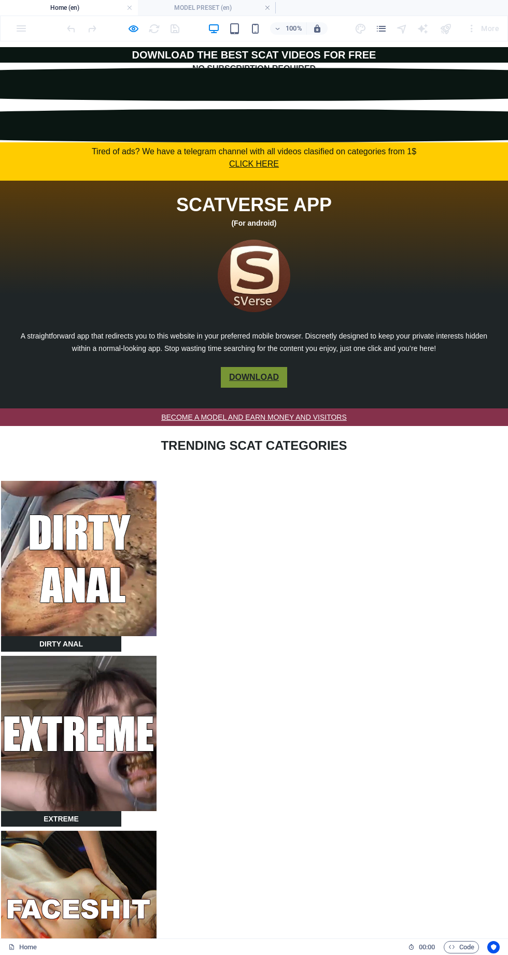
click at [255, 30] on icon "button" at bounding box center [255, 29] width 12 height 12
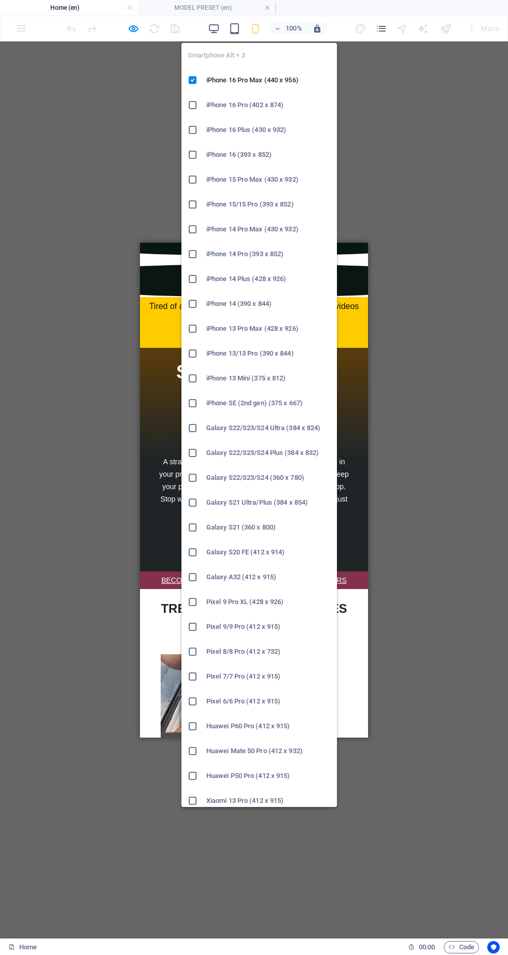
click at [419, 287] on div "H5 Container Text 5 columns Container Container Image Container 4 columns Conta…" at bounding box center [254, 489] width 508 height 897
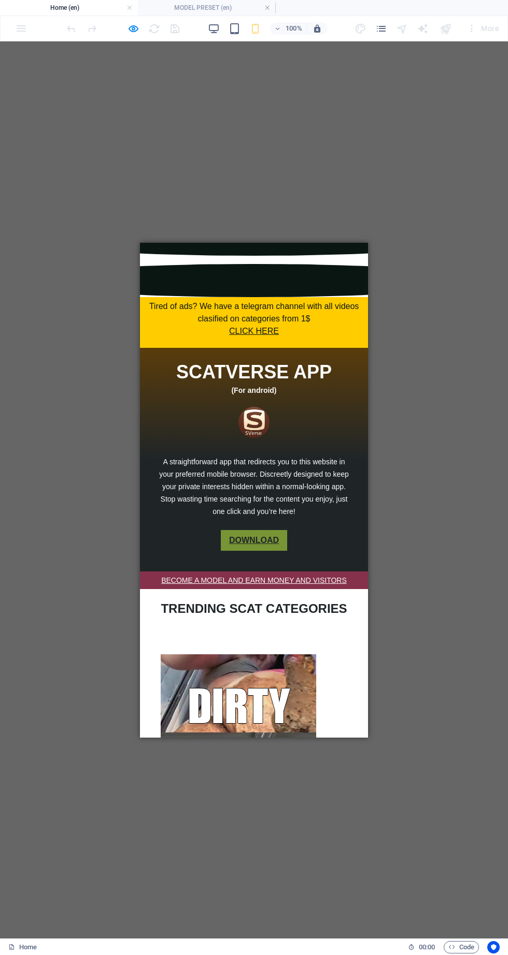
click at [133, 28] on icon "button" at bounding box center [133, 29] width 12 height 12
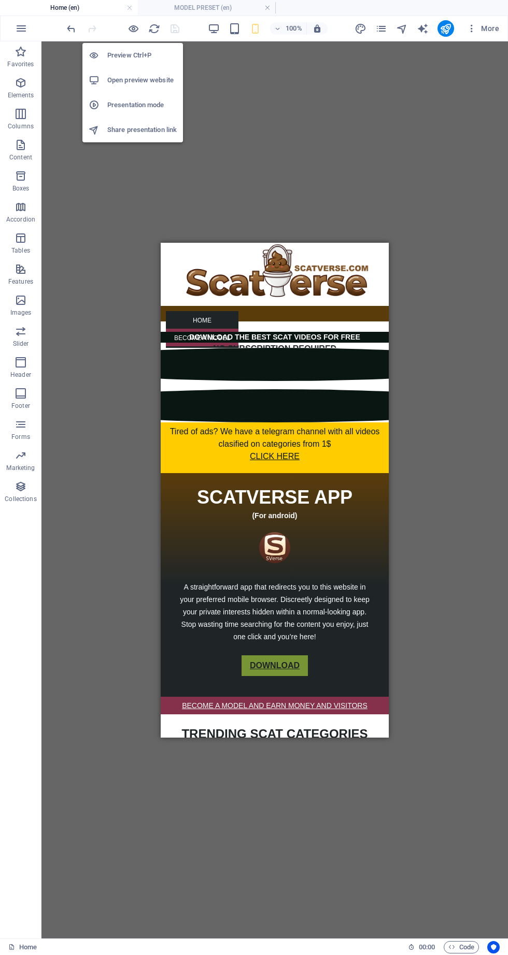
click at [446, 28] on icon "publish" at bounding box center [445, 29] width 12 height 12
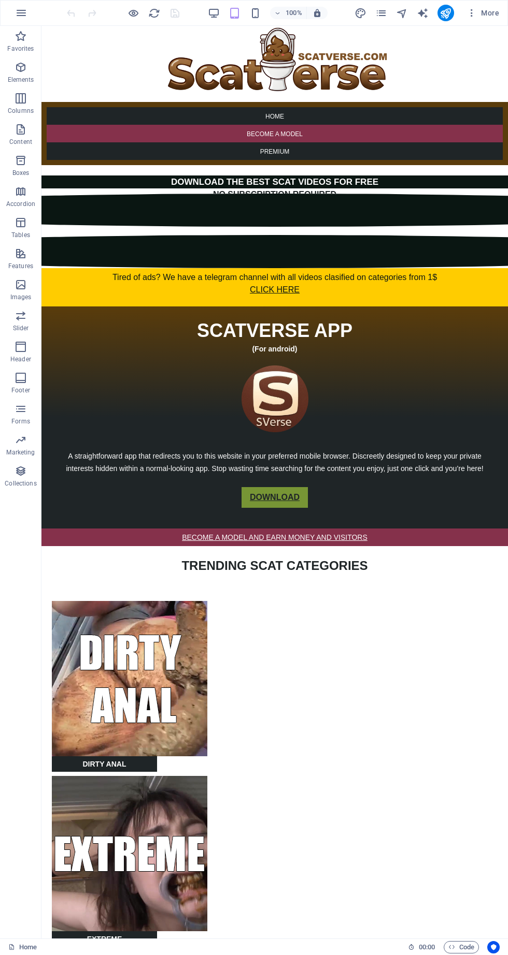
scroll to position [2, 0]
